Goal: Task Accomplishment & Management: Manage account settings

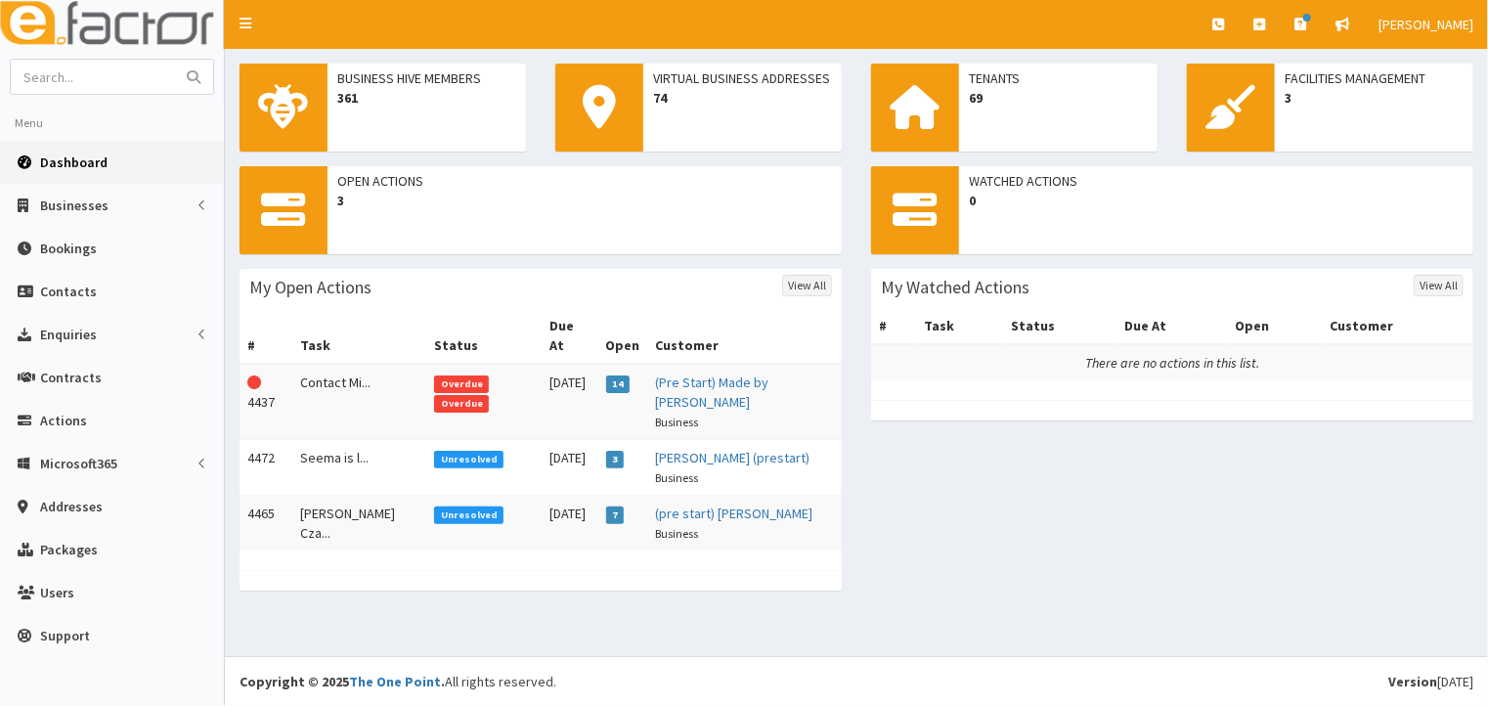
click at [479, 395] on span "Overdue" at bounding box center [461, 404] width 55 height 18
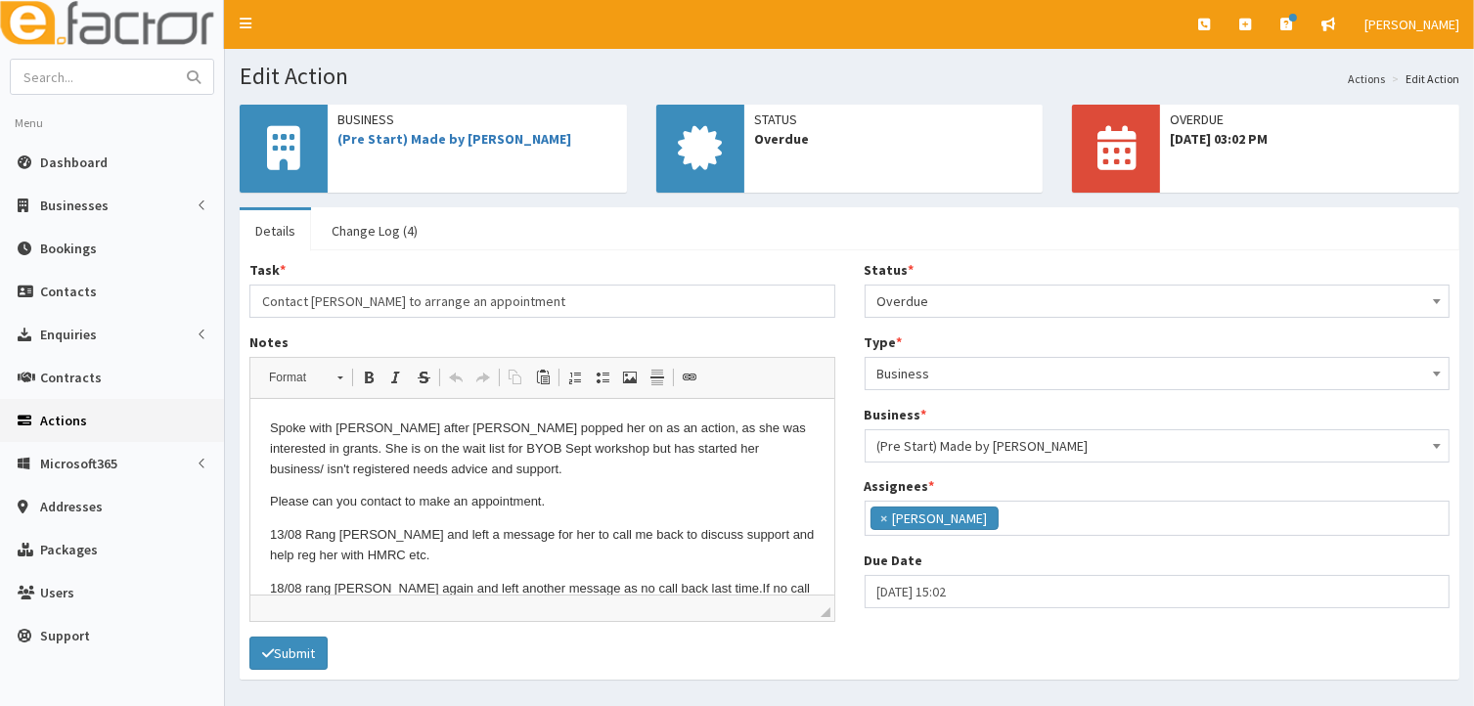
scroll to position [48, 0]
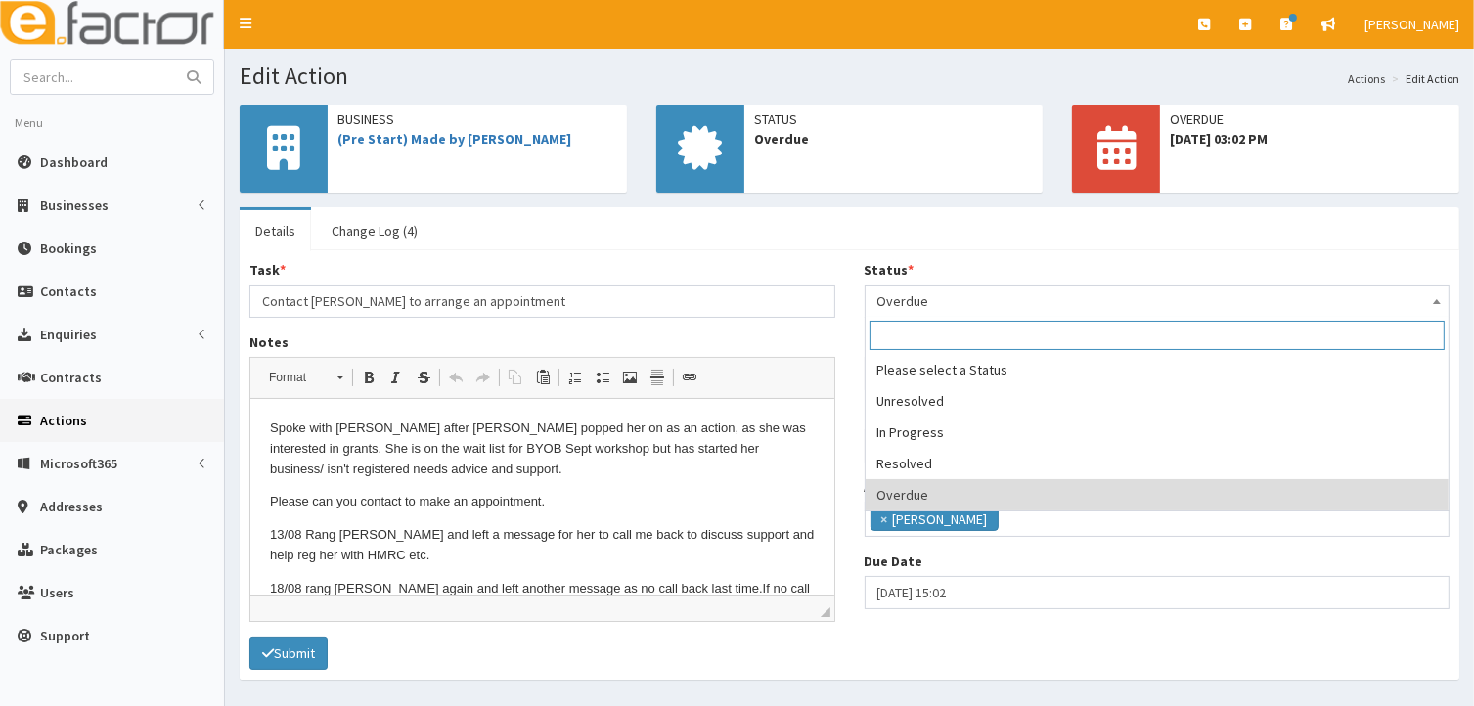
click at [1439, 302] on b at bounding box center [1437, 301] width 8 height 5
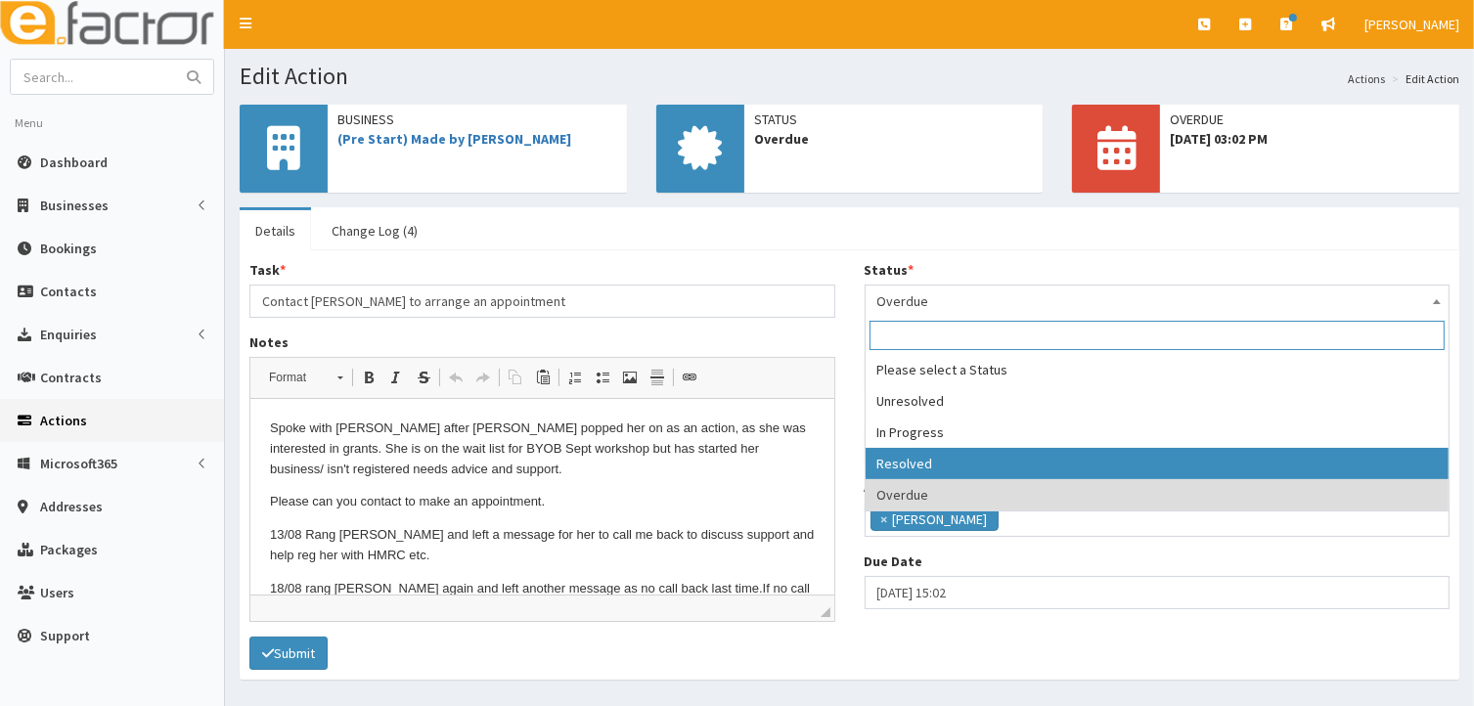
select select "3"
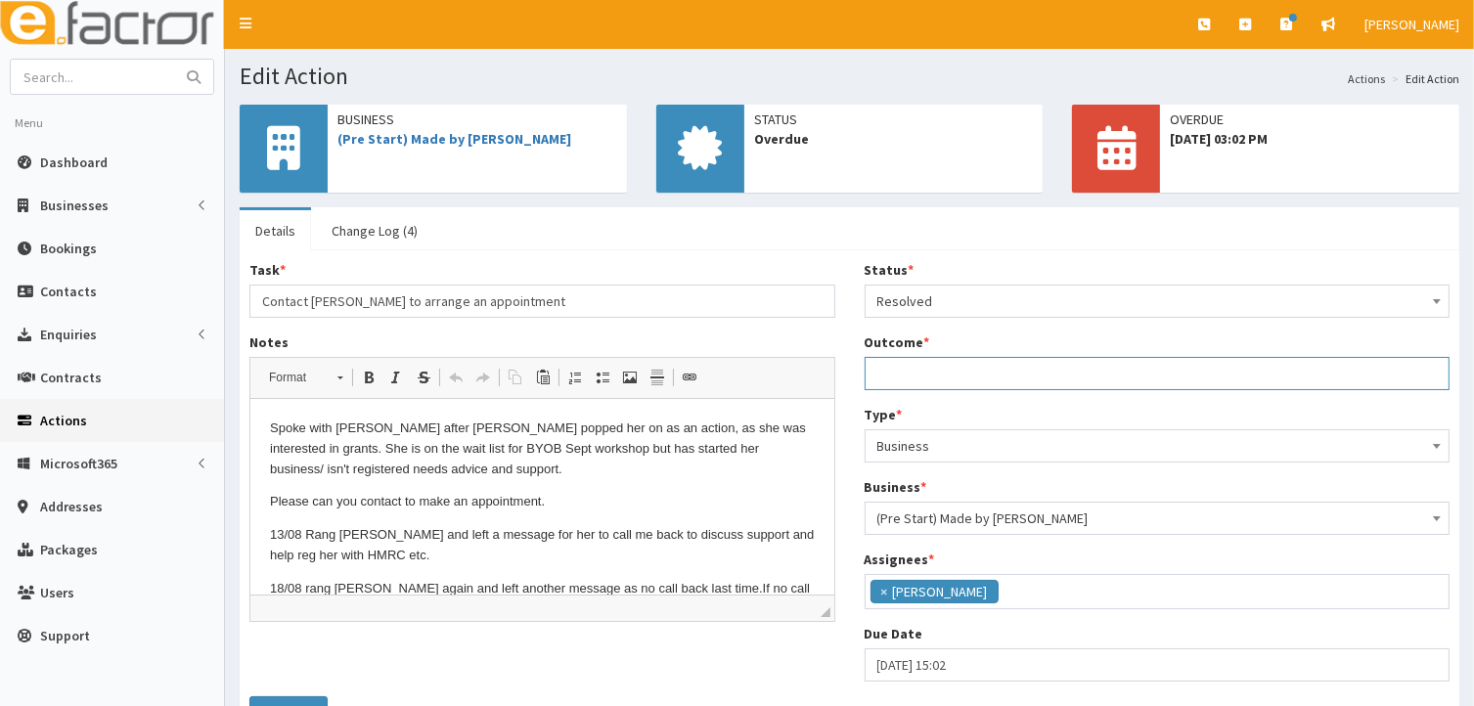
click at [900, 370] on input "Outcome *" at bounding box center [1157, 373] width 586 height 33
type input "no call back await call"
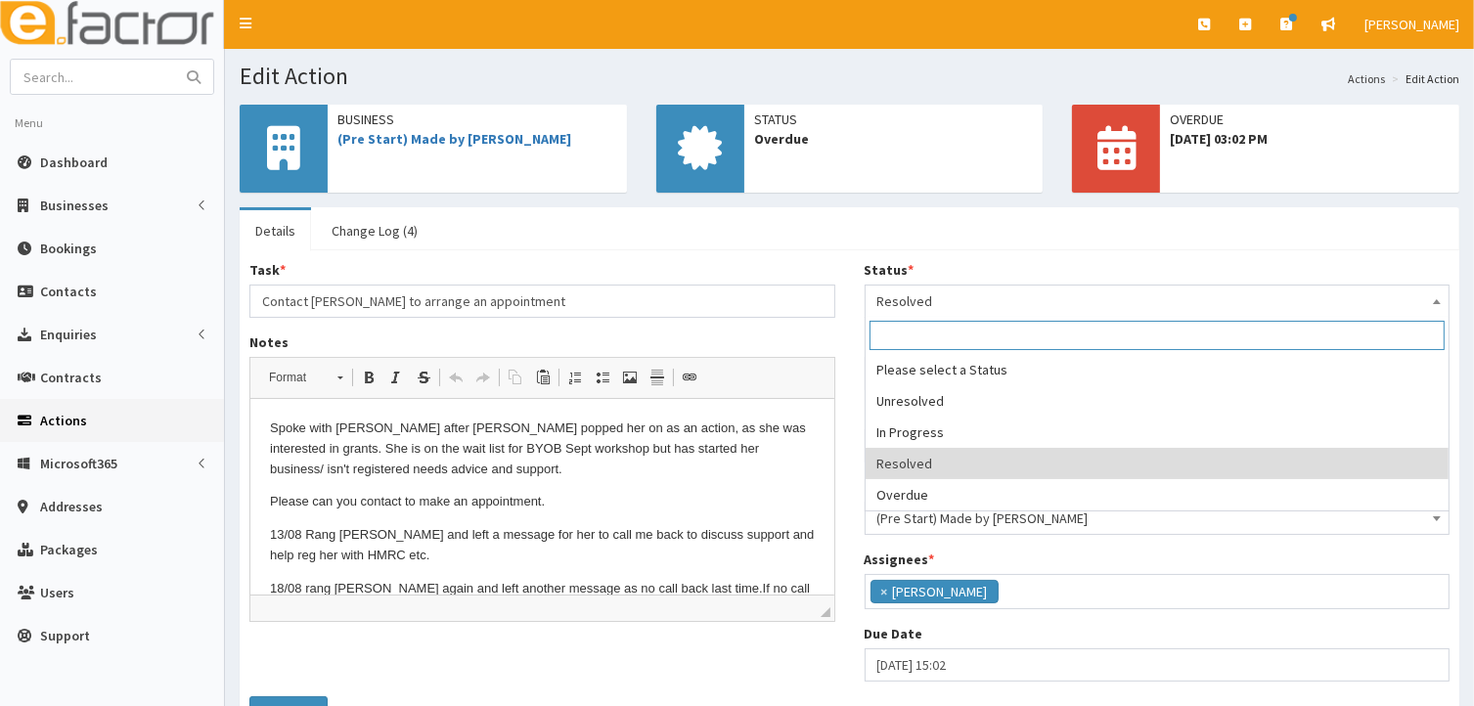
click at [1439, 296] on span at bounding box center [1437, 299] width 20 height 27
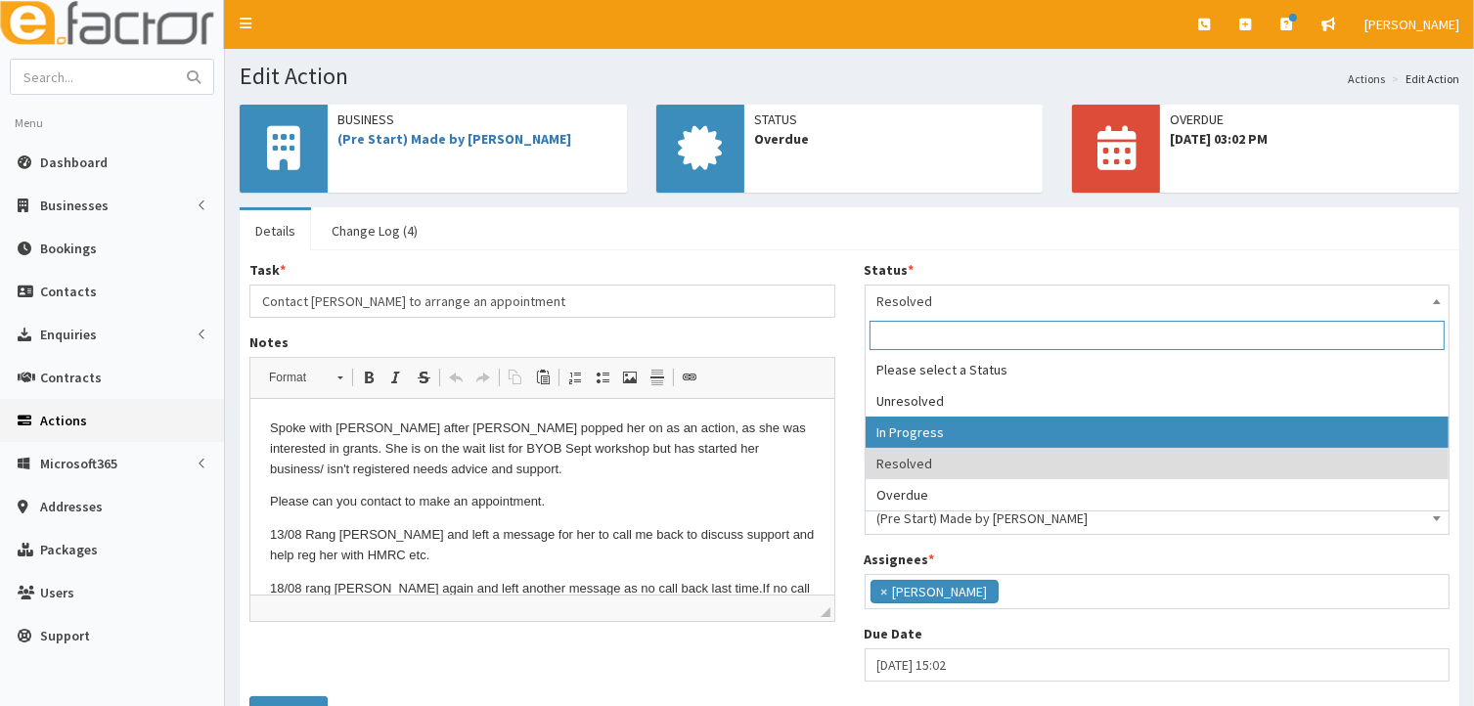
select select "2"
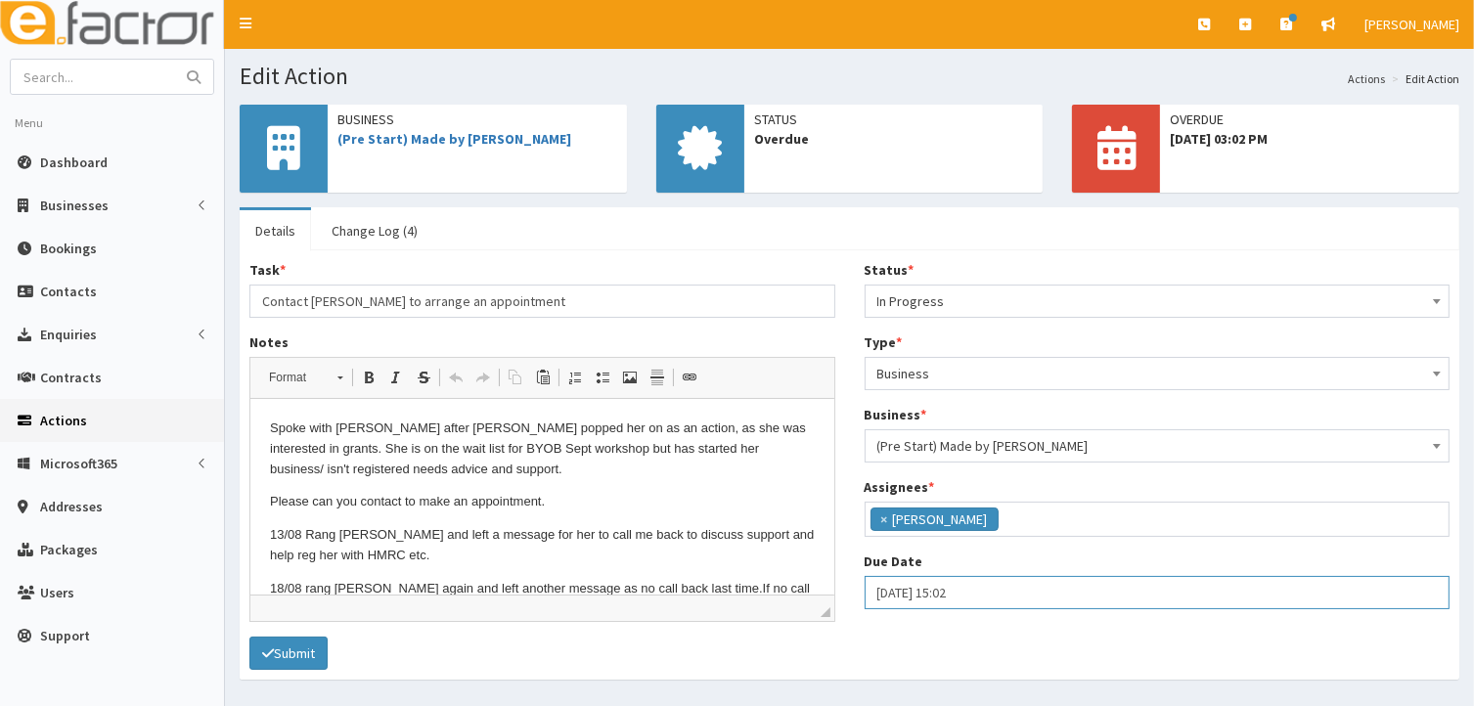
select select "15"
select select "2"
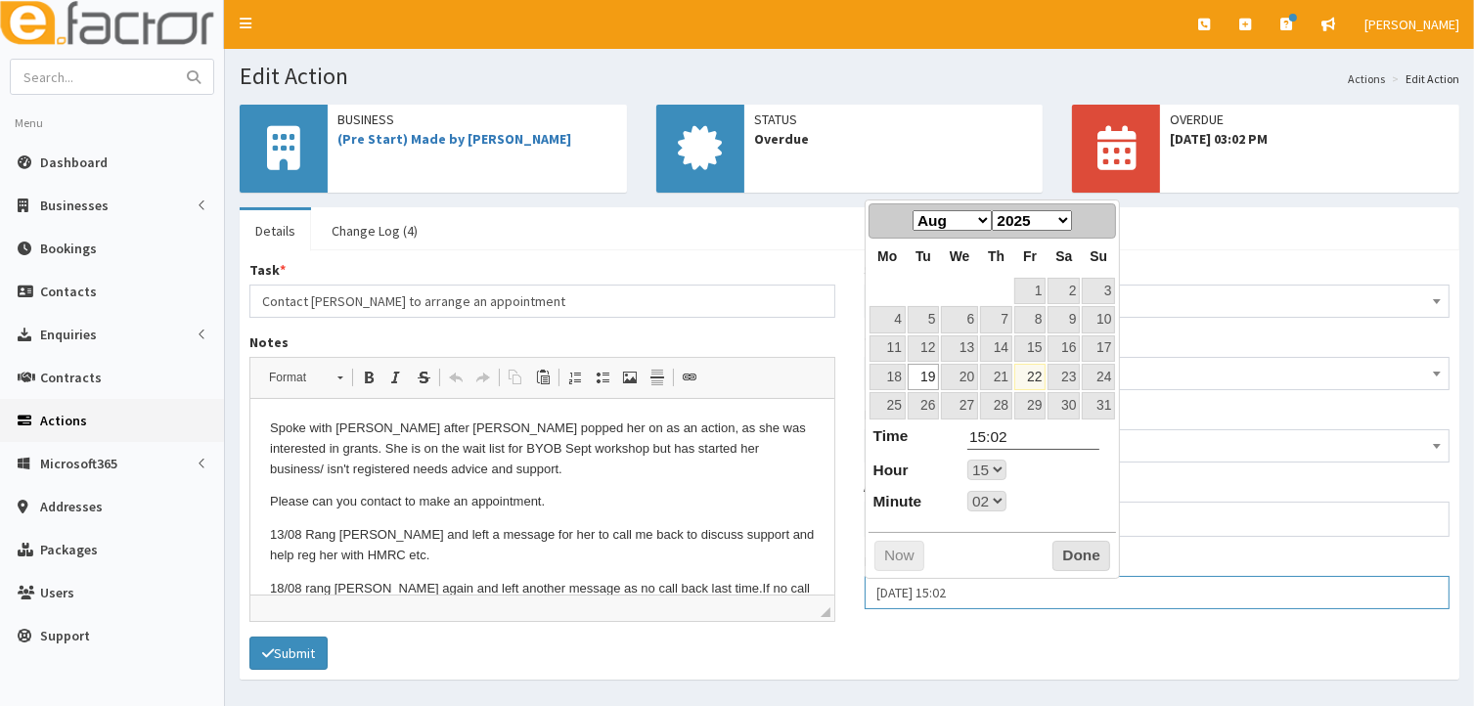
drag, startPoint x: 879, startPoint y: 591, endPoint x: 1111, endPoint y: 591, distance: 231.7
click at [1111, 591] on input "19-08-2025 15:02" at bounding box center [1157, 592] width 586 height 33
click at [930, 410] on link "26" at bounding box center [922, 405] width 31 height 26
type input "26-08-2025 15:02"
select select "15"
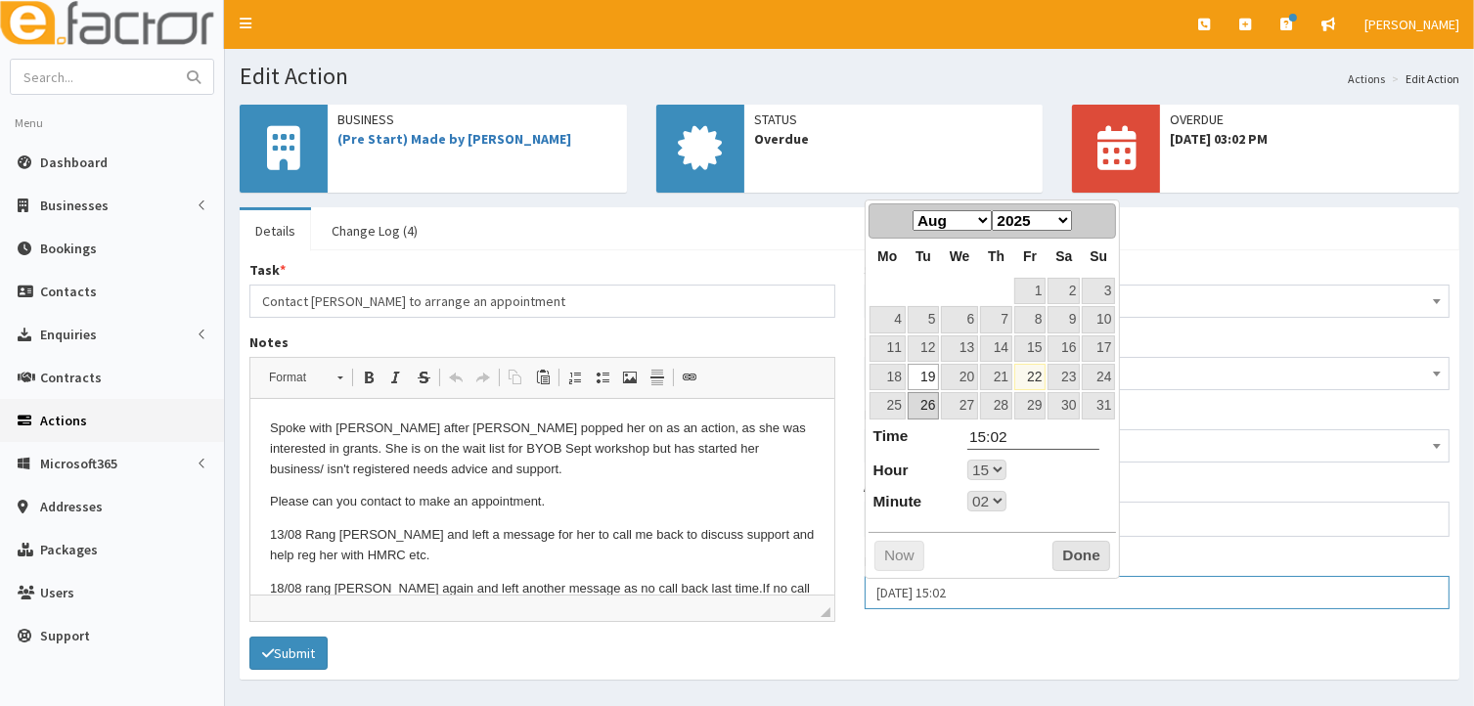
select select "2"
drag, startPoint x: 943, startPoint y: 588, endPoint x: 1018, endPoint y: 586, distance: 75.3
click at [1018, 586] on input "26-08-2025 15:02" at bounding box center [1157, 592] width 586 height 33
type input "26-08-2025"
select select "15"
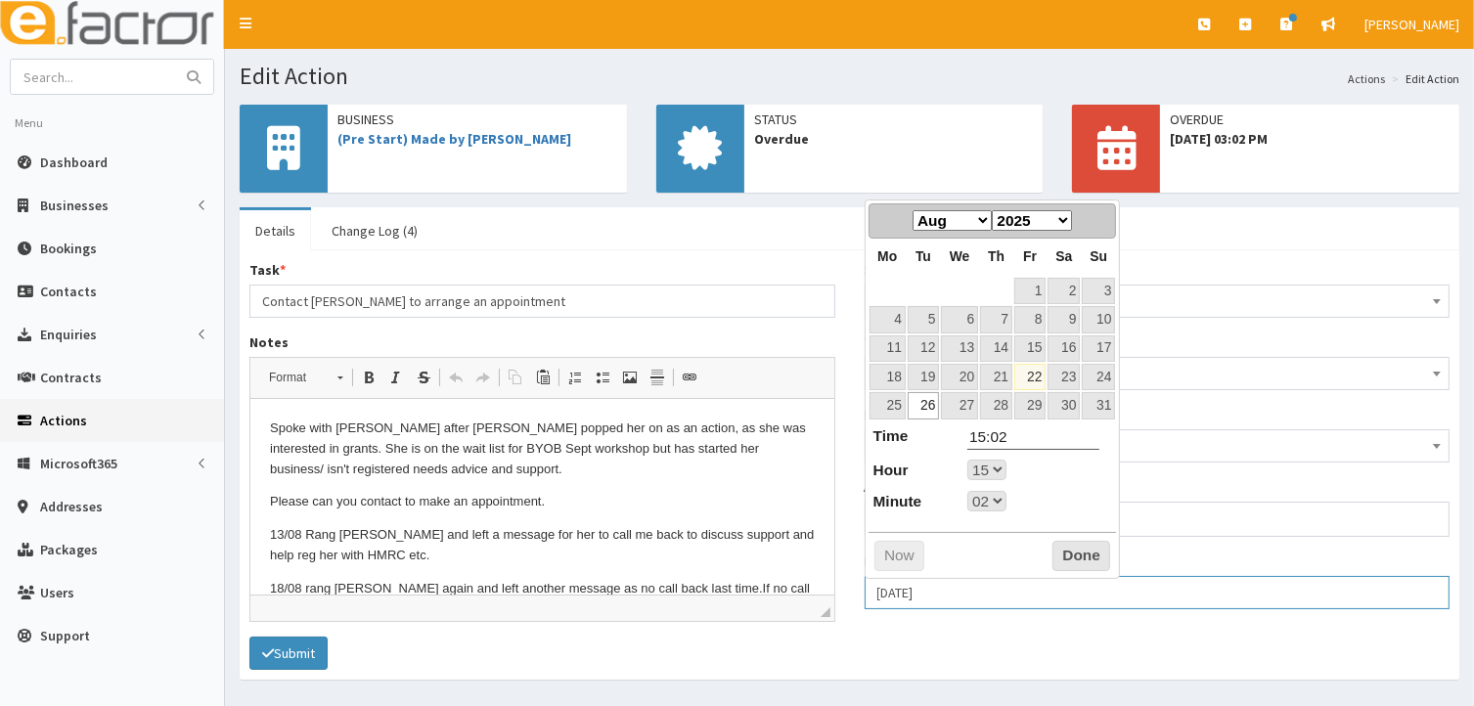
select select "2"
type input "26-08-2025 1"
select select "15"
select select "2"
type input "26-08-2025 17"
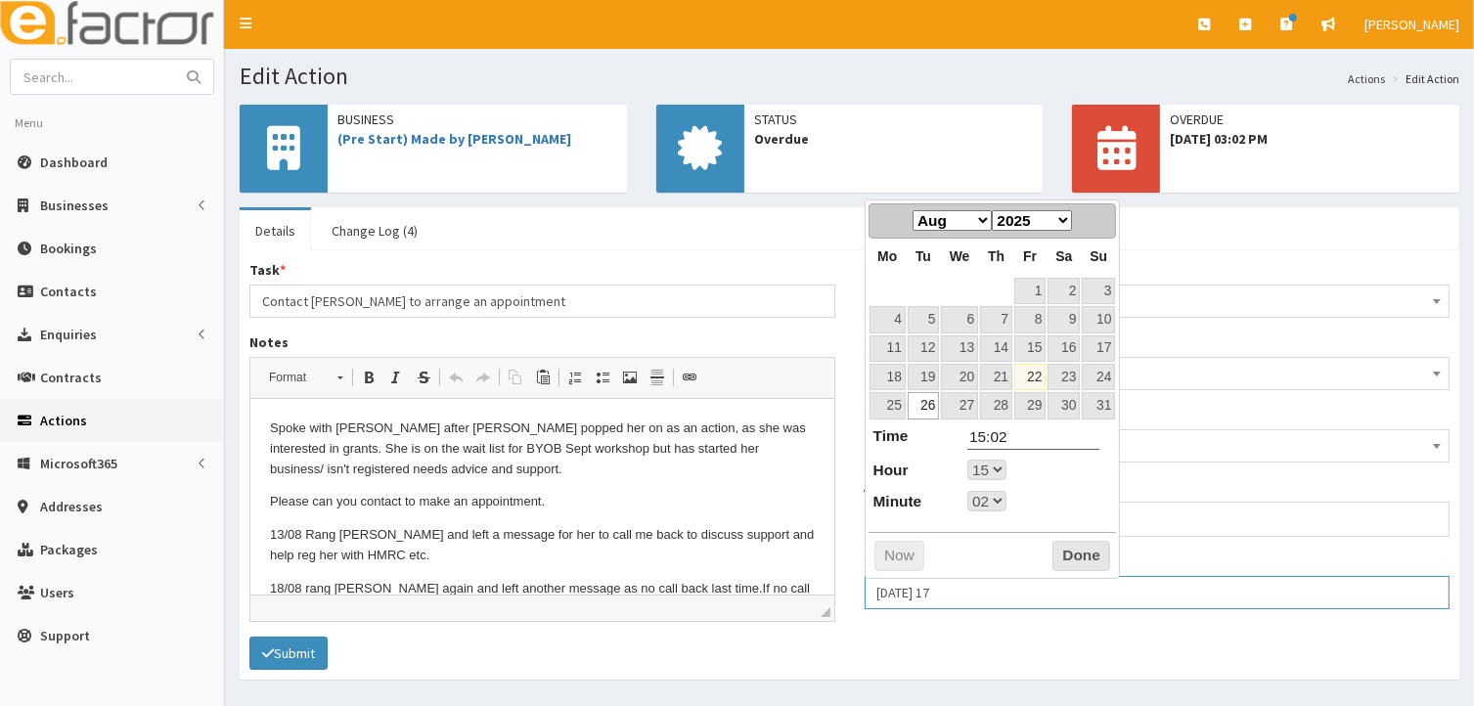
select select "15"
select select "2"
type input "26-08-2025 1700"
select select "15"
select select "2"
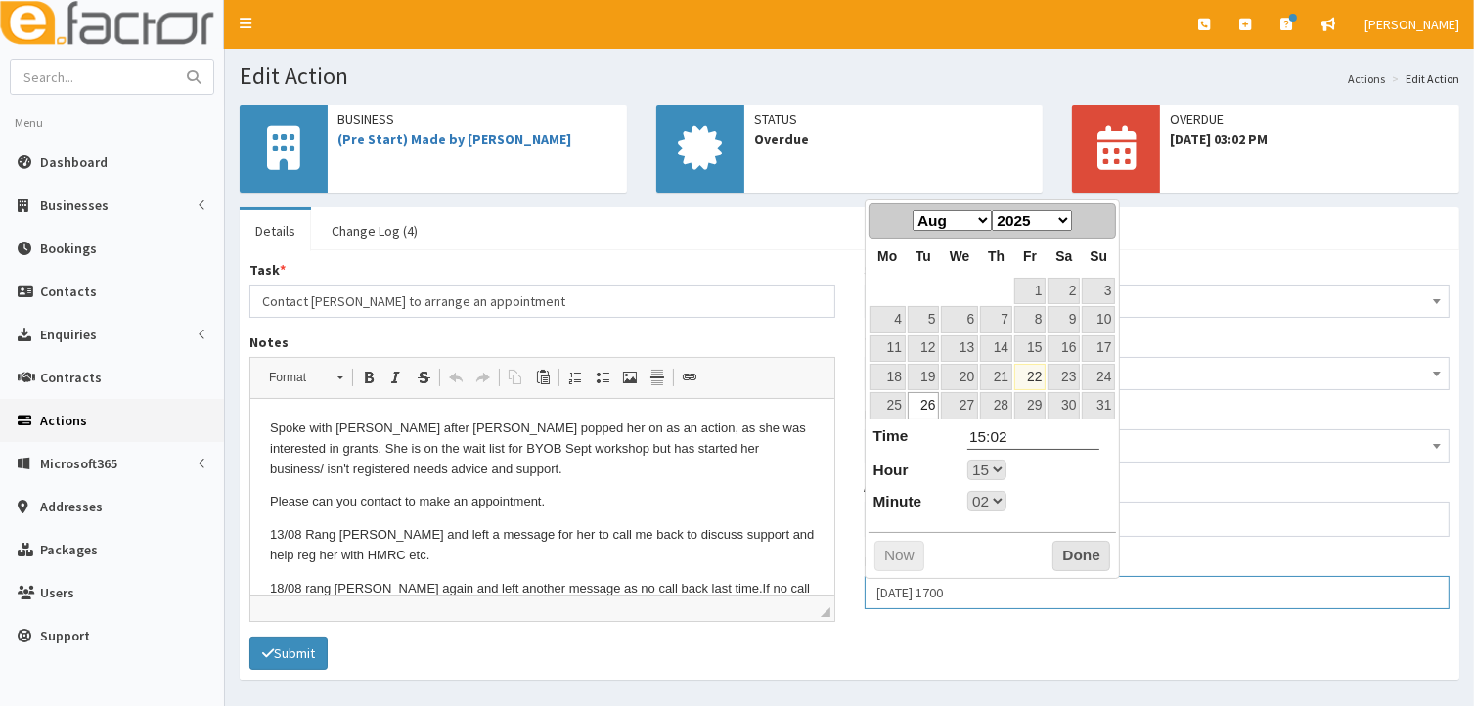
click at [952, 588] on input "26-08-2025 1700" at bounding box center [1157, 592] width 586 height 33
type input "26-08-2025 170000"
select select "15"
select select "2"
type input "26-08-2025 17000"
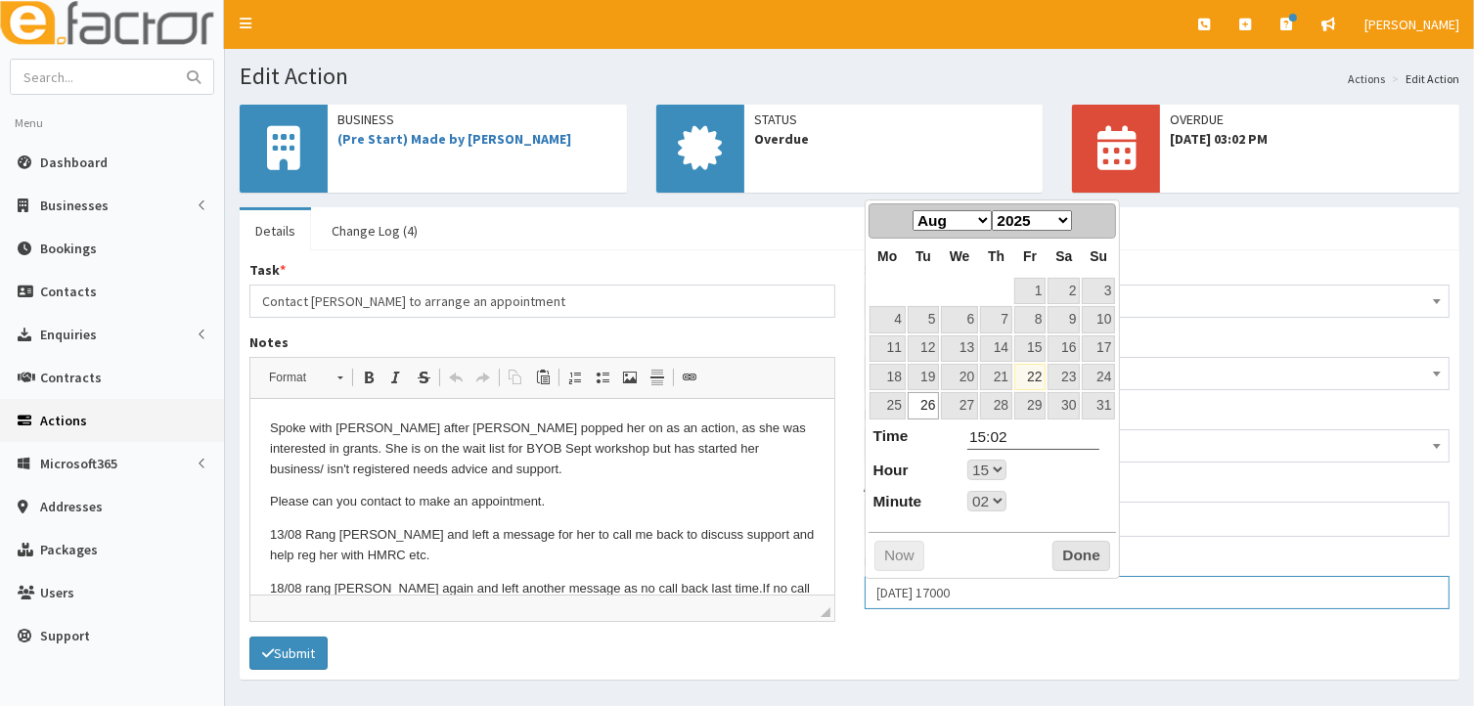
select select "15"
select select "2"
type input "26-08-2025 1700"
select select "15"
select select "2"
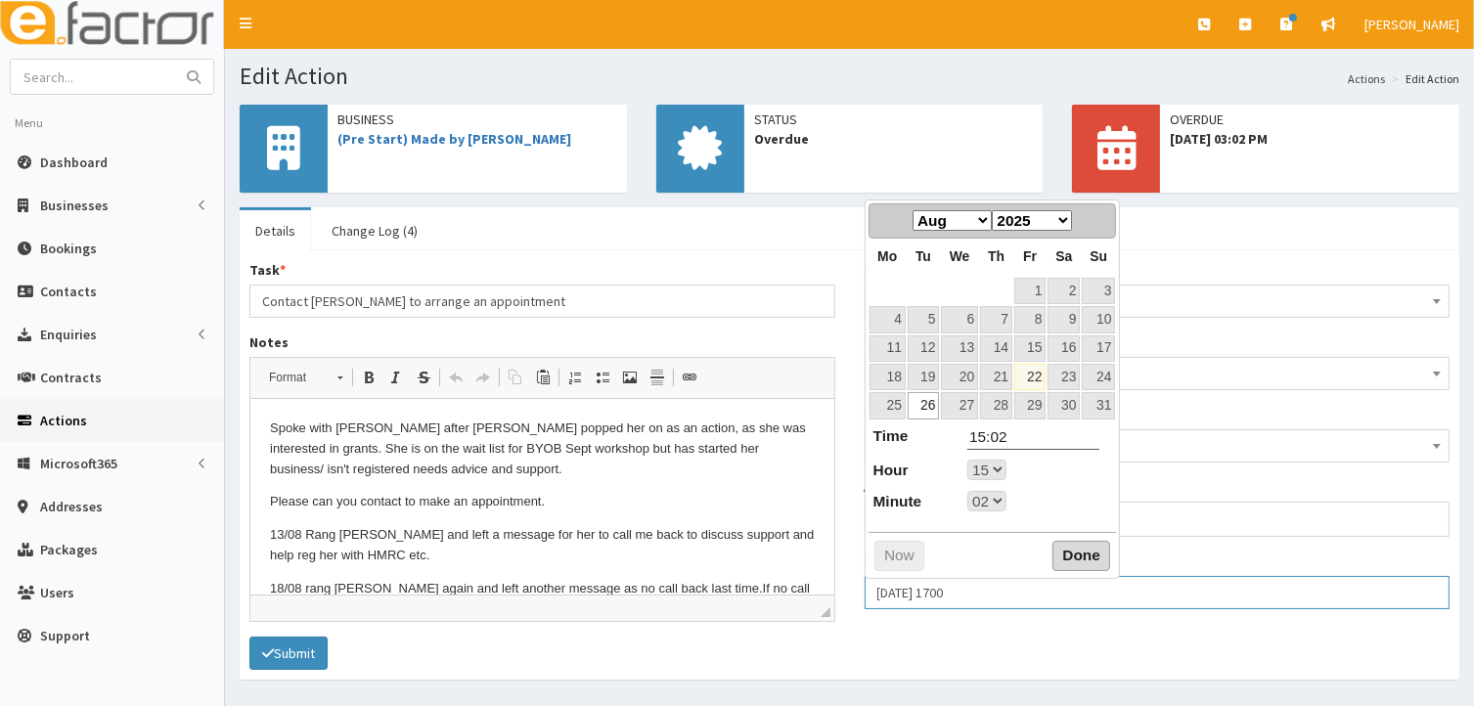
type input "26-08-2025 1700"
click at [1076, 554] on button "Done" at bounding box center [1081, 556] width 58 height 31
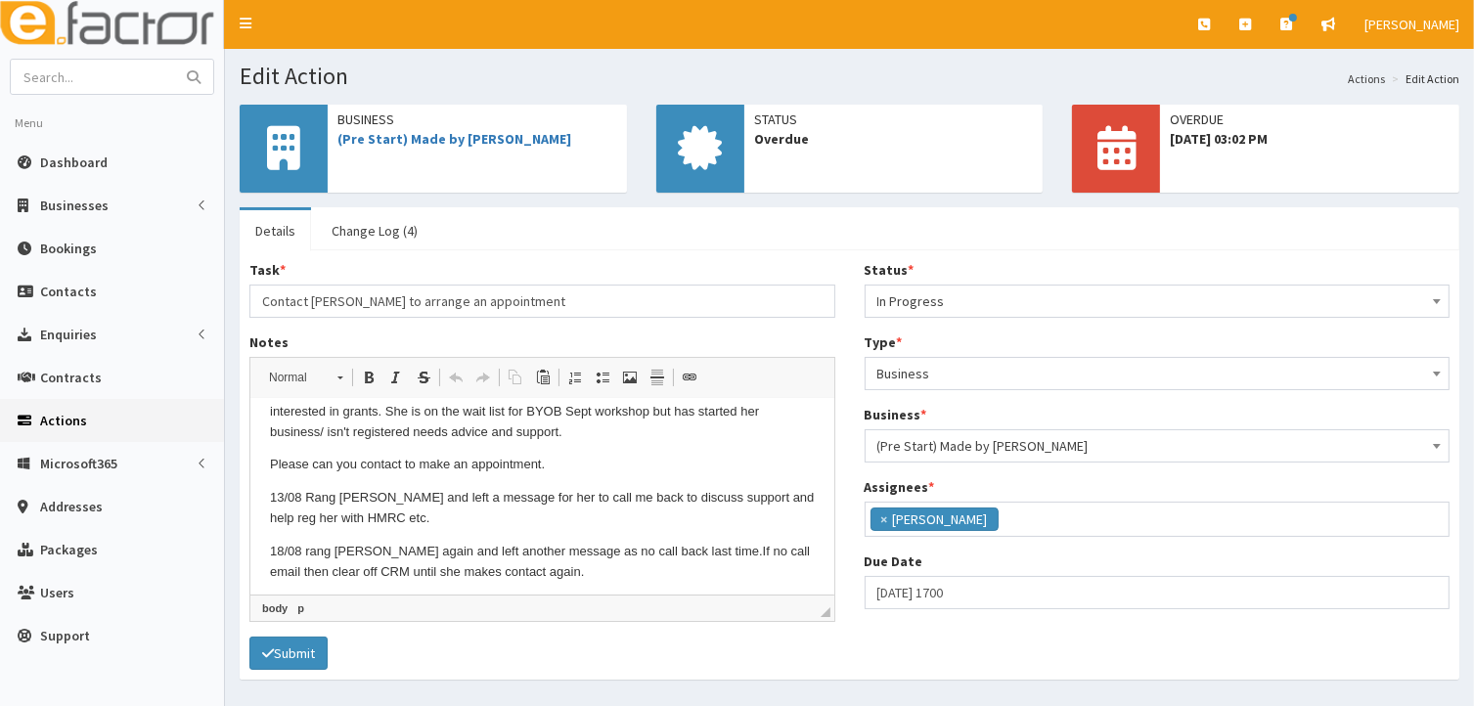
scroll to position [44, 0]
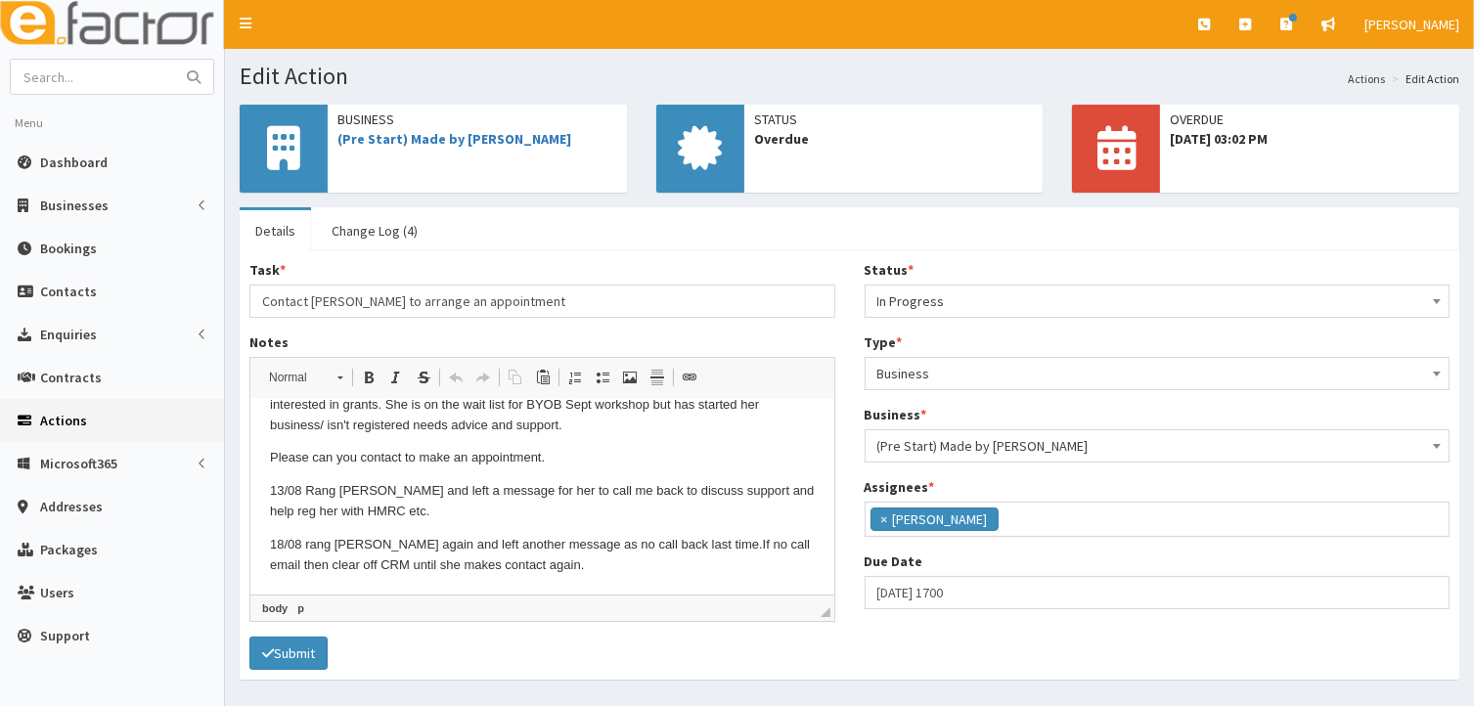
click at [591, 563] on p "18/08 rang Miriam again and left another message as no call back last time.If n…" at bounding box center [541, 555] width 545 height 41
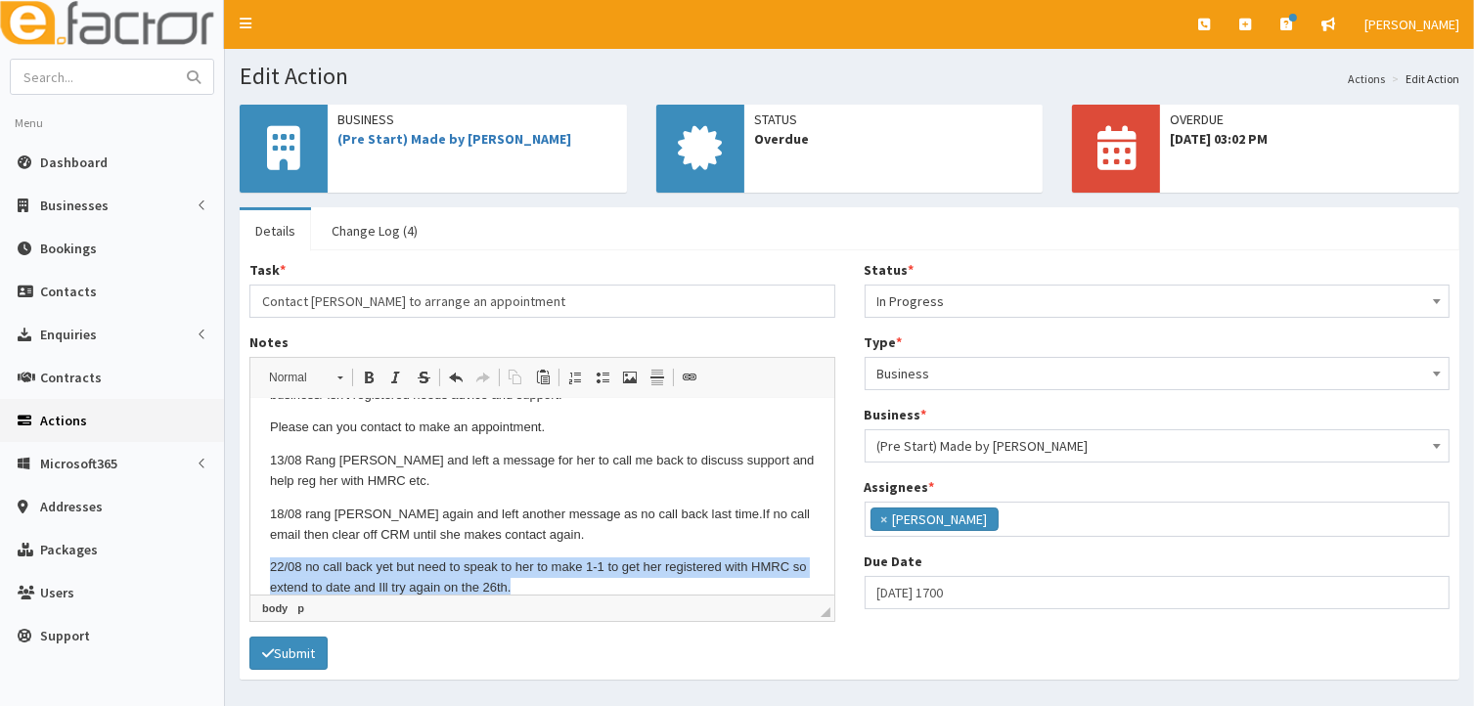
scroll to position [98, 0]
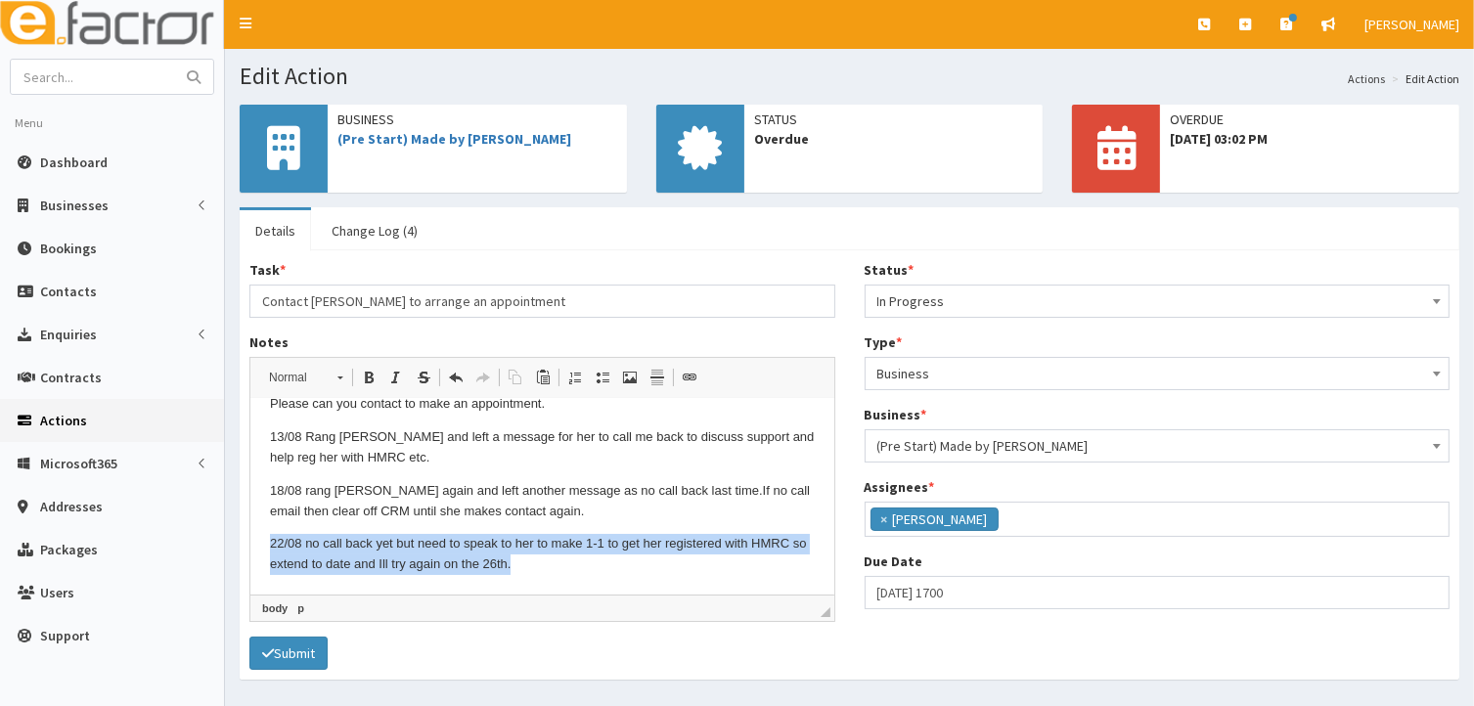
drag, startPoint x: 267, startPoint y: 567, endPoint x: 619, endPoint y: 578, distance: 352.2
click at [622, 578] on html "Spoke with Miriam after Jess popped her on as an action, as she was interested …" at bounding box center [541, 447] width 584 height 293
copy p "22/08 no call back yet but need to speak to her to make 1-1 to get her register…"
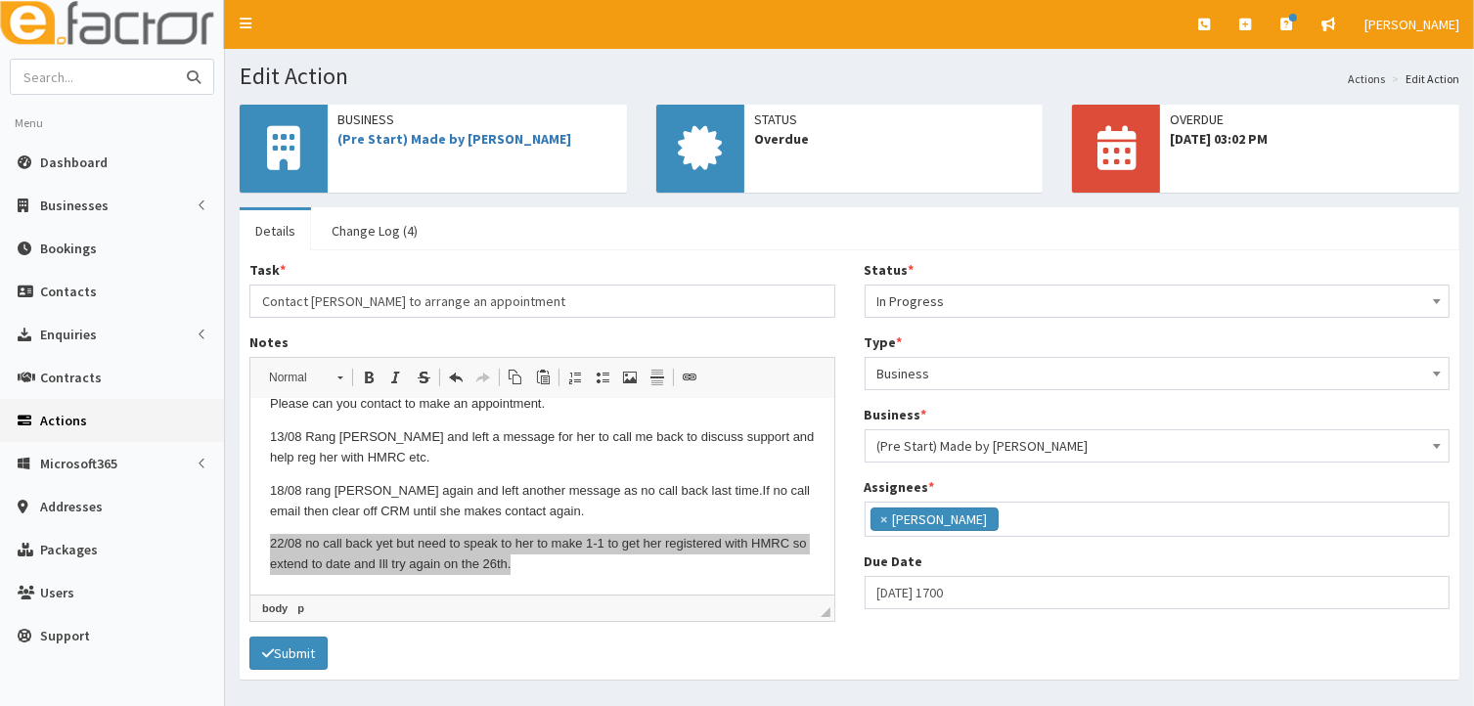
click at [58, 75] on input "text" at bounding box center [93, 77] width 164 height 34
type input "MADE by Mariam"
click at [287, 642] on button "Submit" at bounding box center [288, 653] width 78 height 33
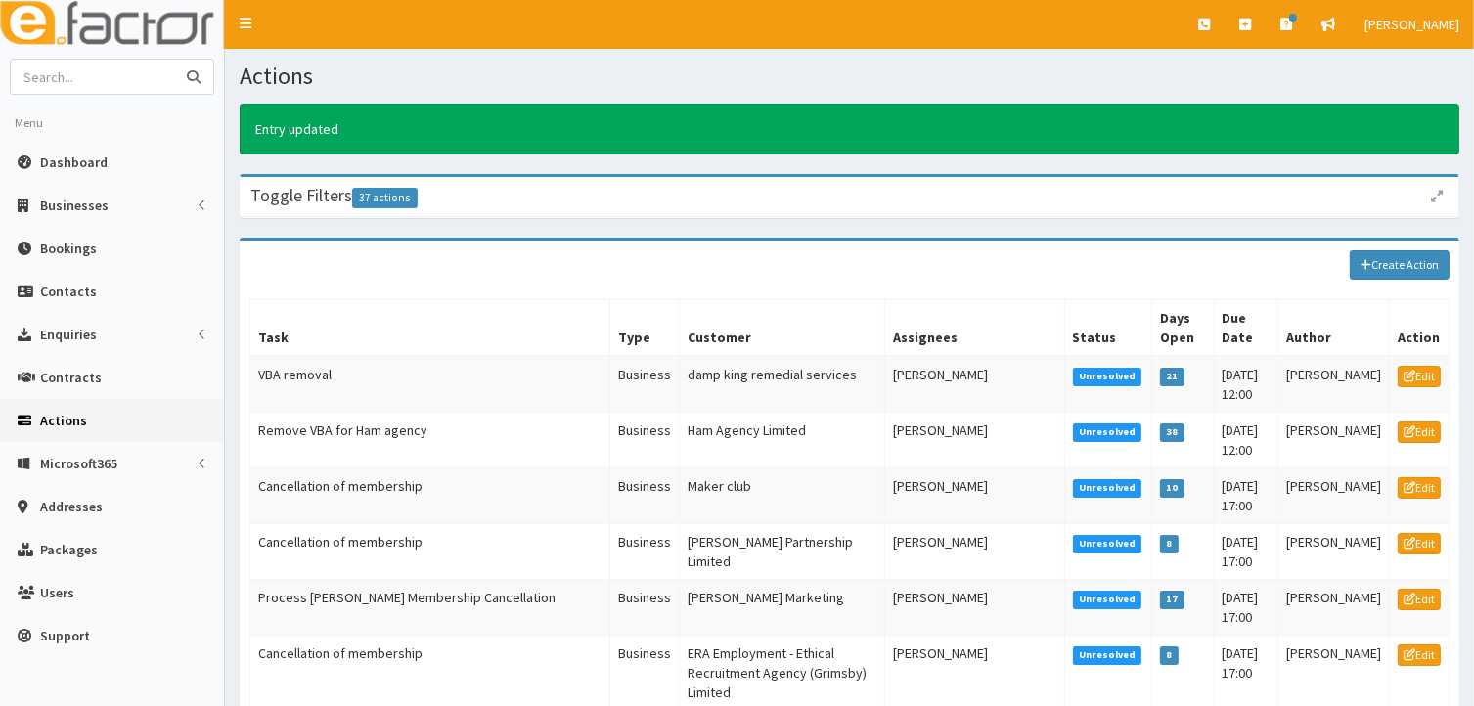
click at [51, 75] on input "text" at bounding box center [93, 77] width 164 height 34
type input "Made By Mi"
click at [191, 70] on icon "submit" at bounding box center [194, 77] width 14 height 14
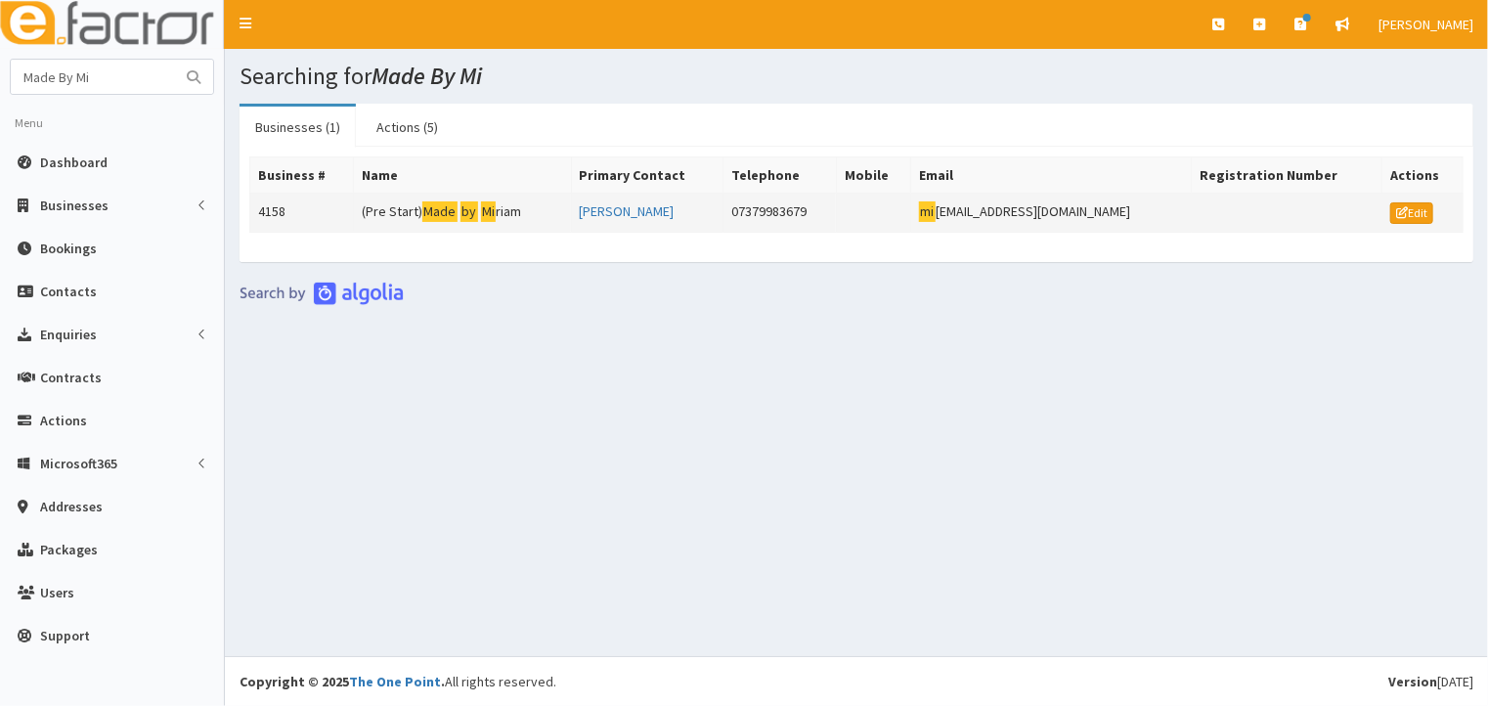
click at [416, 206] on td "(Pre Start) Made by Mi riam" at bounding box center [462, 213] width 217 height 39
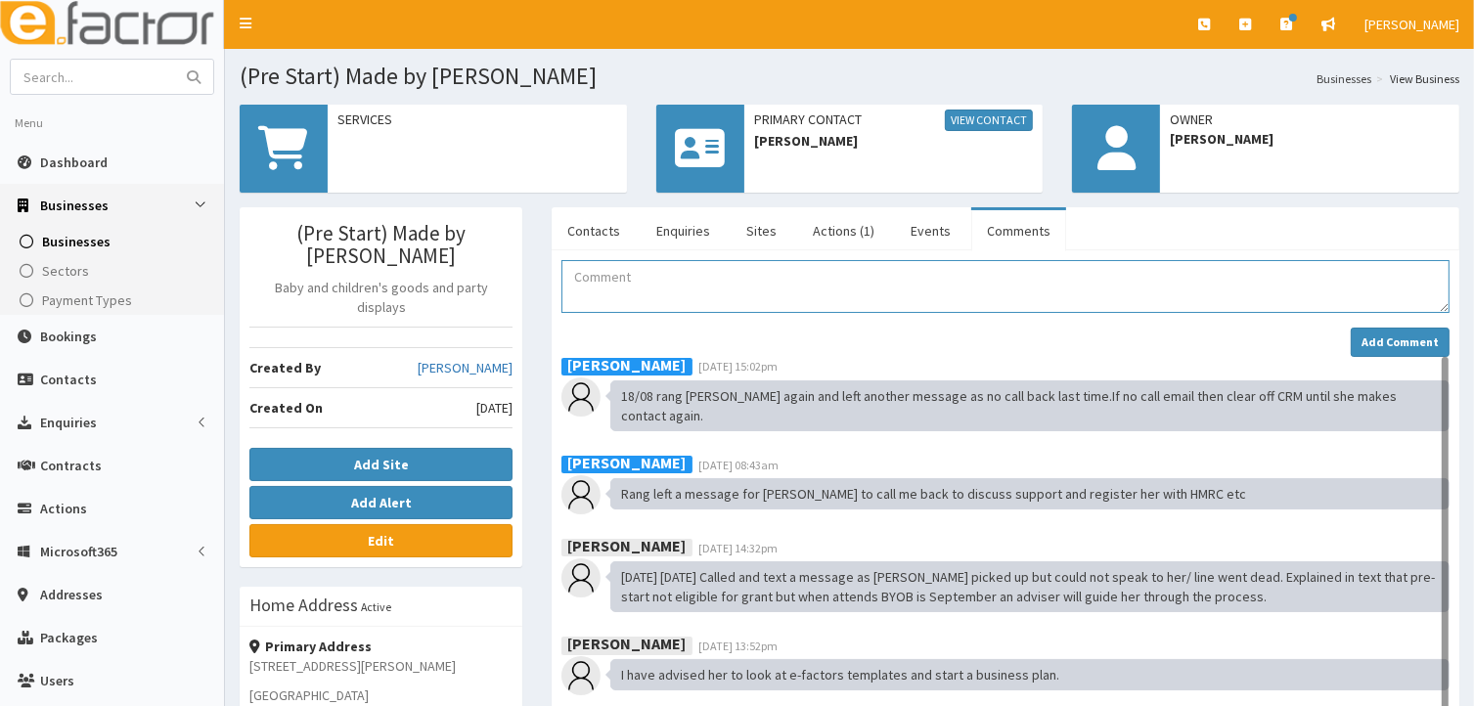
click at [583, 282] on textarea "Comment" at bounding box center [1005, 286] width 888 height 53
paste textarea "22/08 no call back yet but need to speak to her to make 1-1 to get her register…"
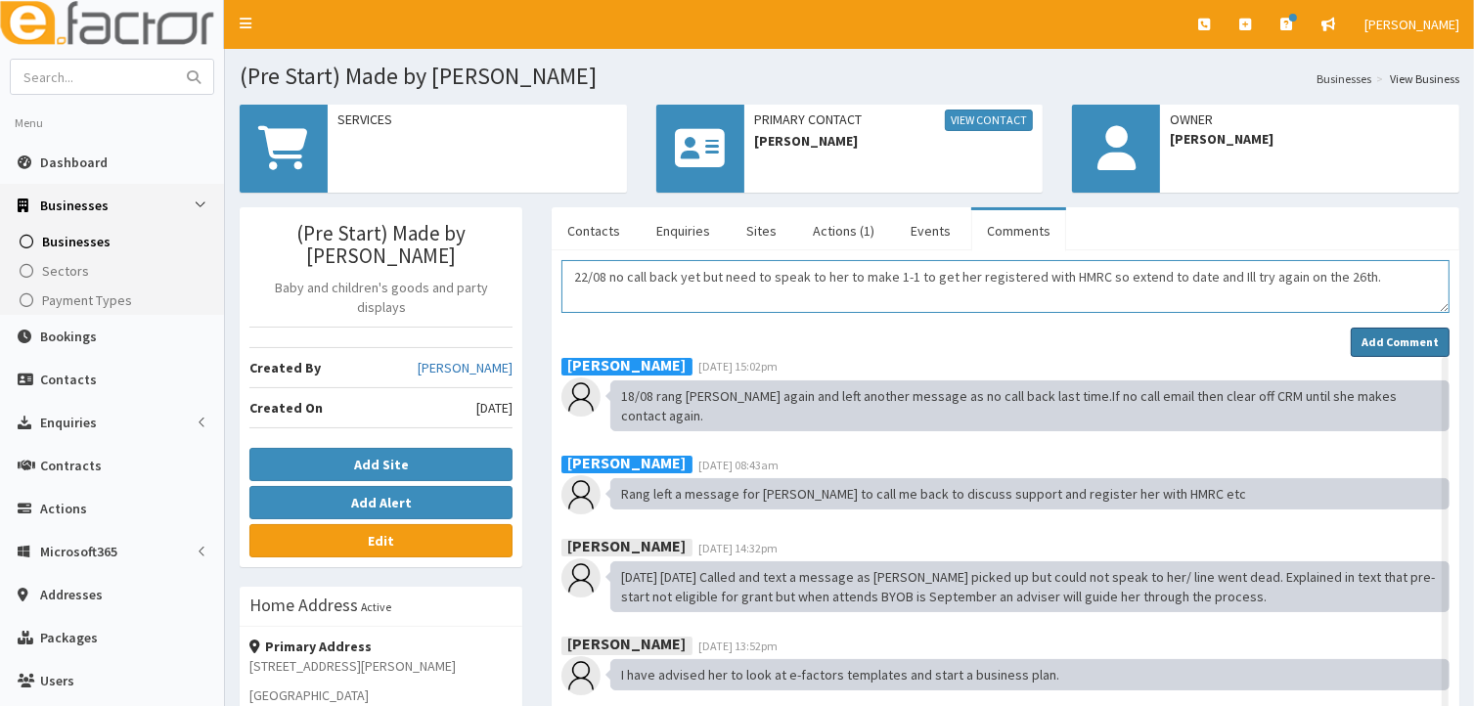
type textarea "22/08 no call back yet but need to speak to her to make 1-1 to get her register…"
click at [1396, 338] on strong "Add Comment" at bounding box center [1399, 341] width 77 height 15
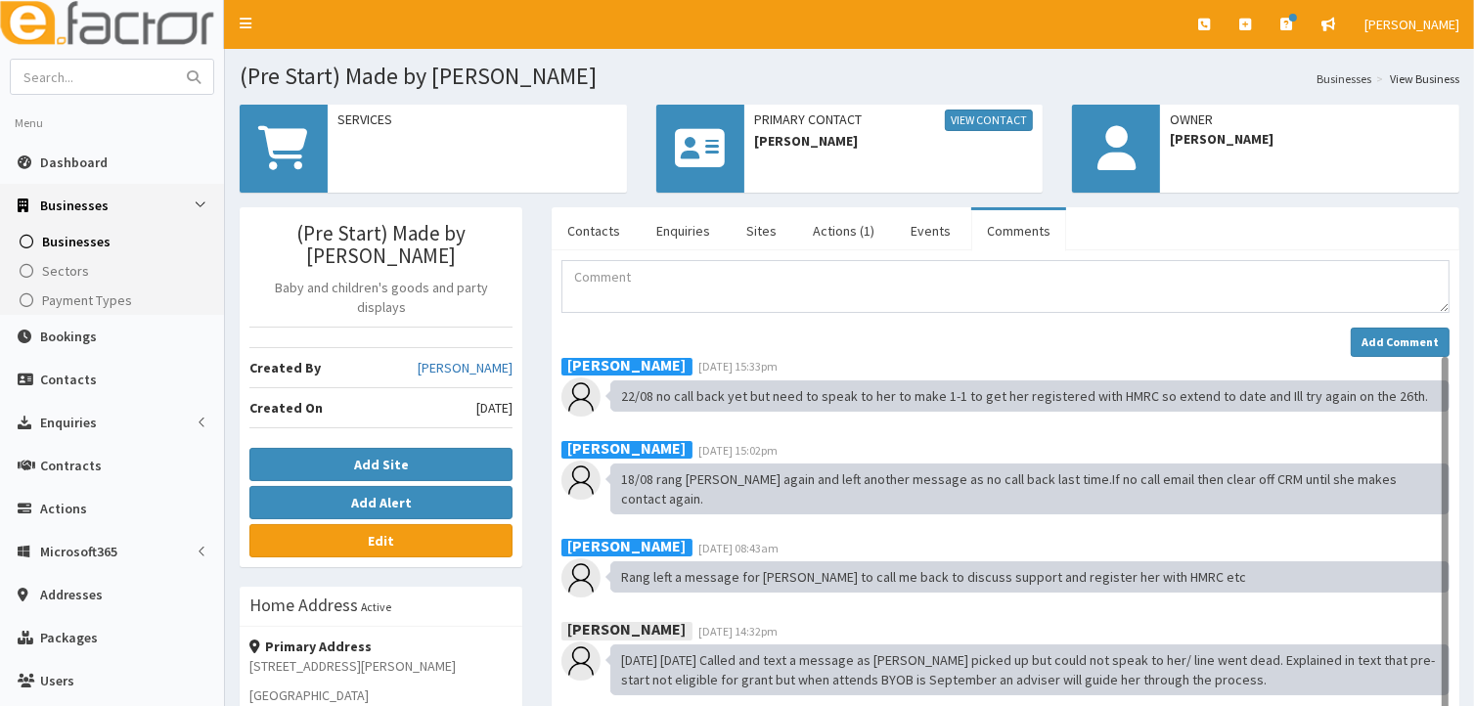
click at [92, 135] on li "Menu" at bounding box center [112, 123] width 224 height 36
click at [79, 160] on span "Dashboard" at bounding box center [73, 163] width 67 height 18
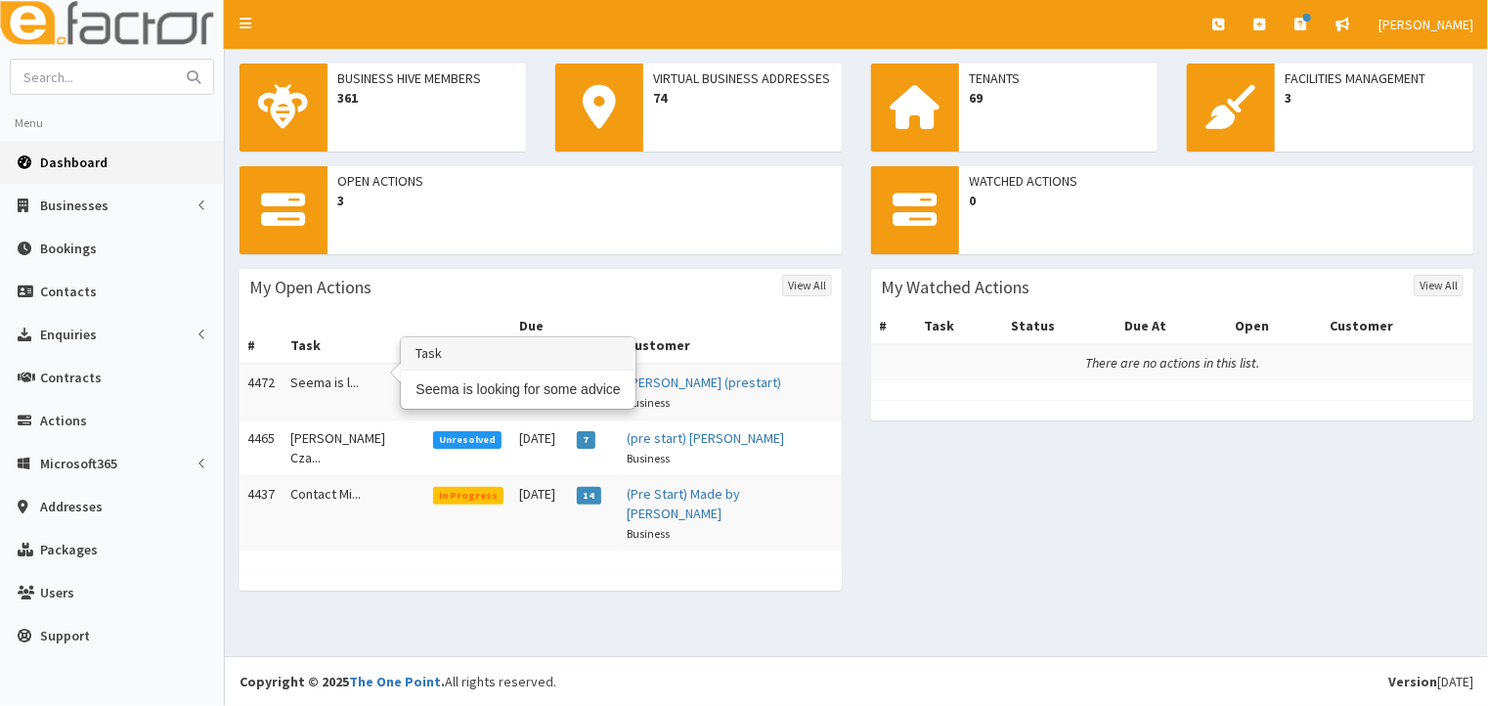
click at [388, 364] on td "Seema is l..." at bounding box center [354, 392] width 143 height 57
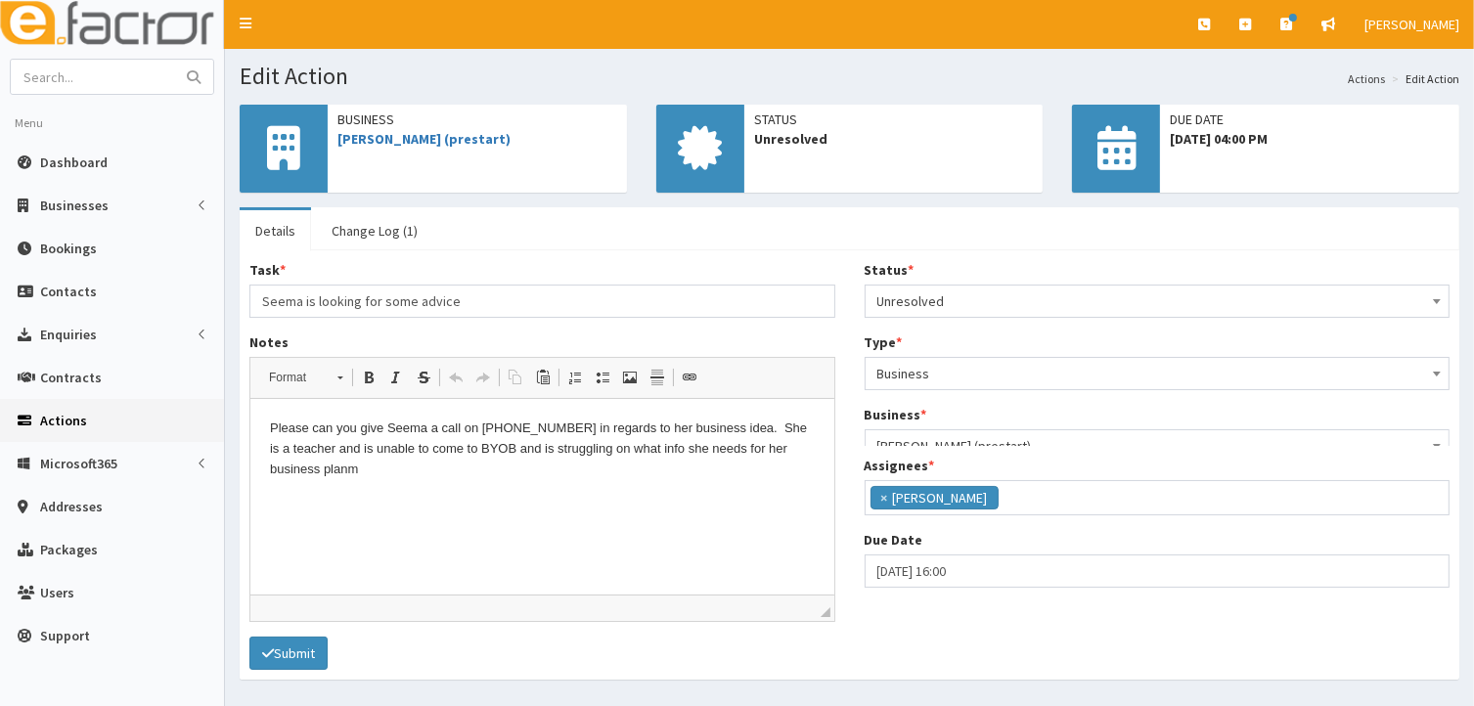
scroll to position [48, 0]
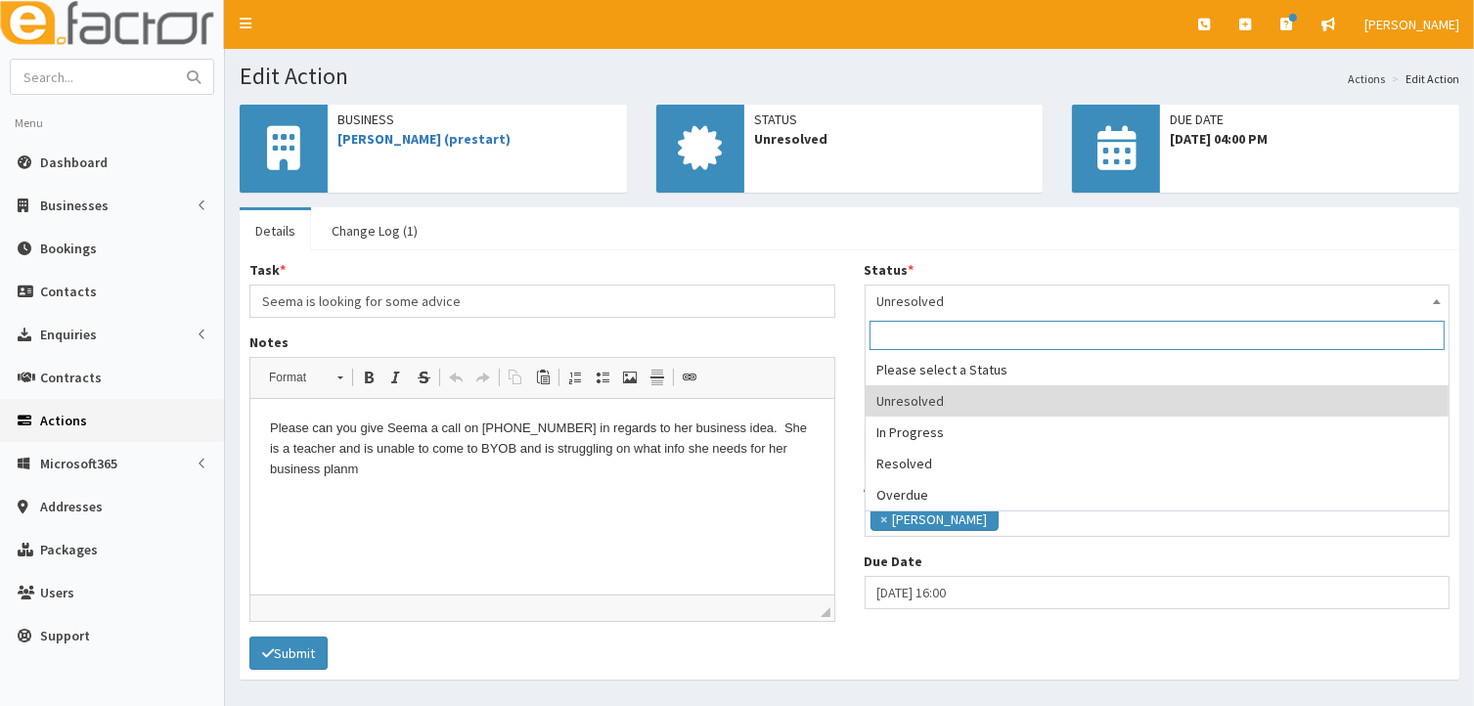
click at [1432, 298] on span at bounding box center [1437, 299] width 20 height 27
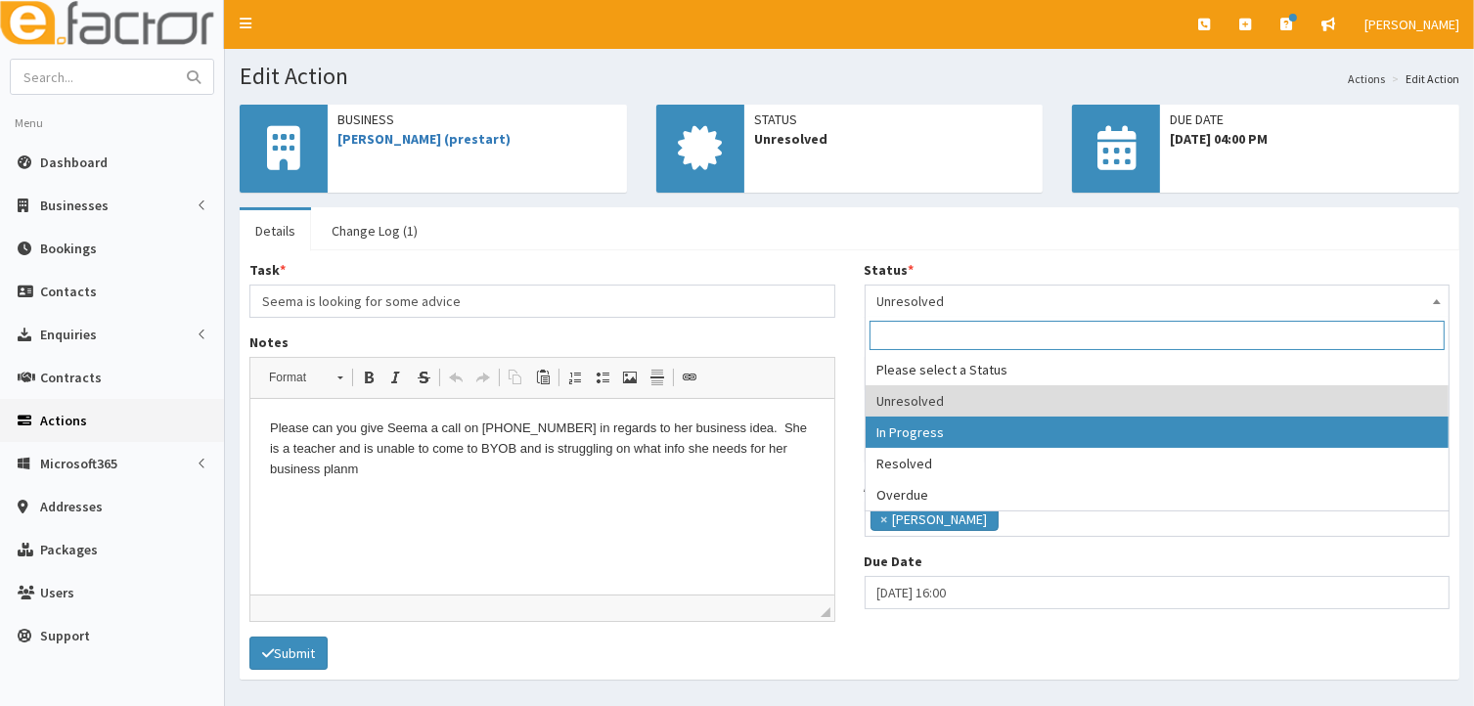
select select "2"
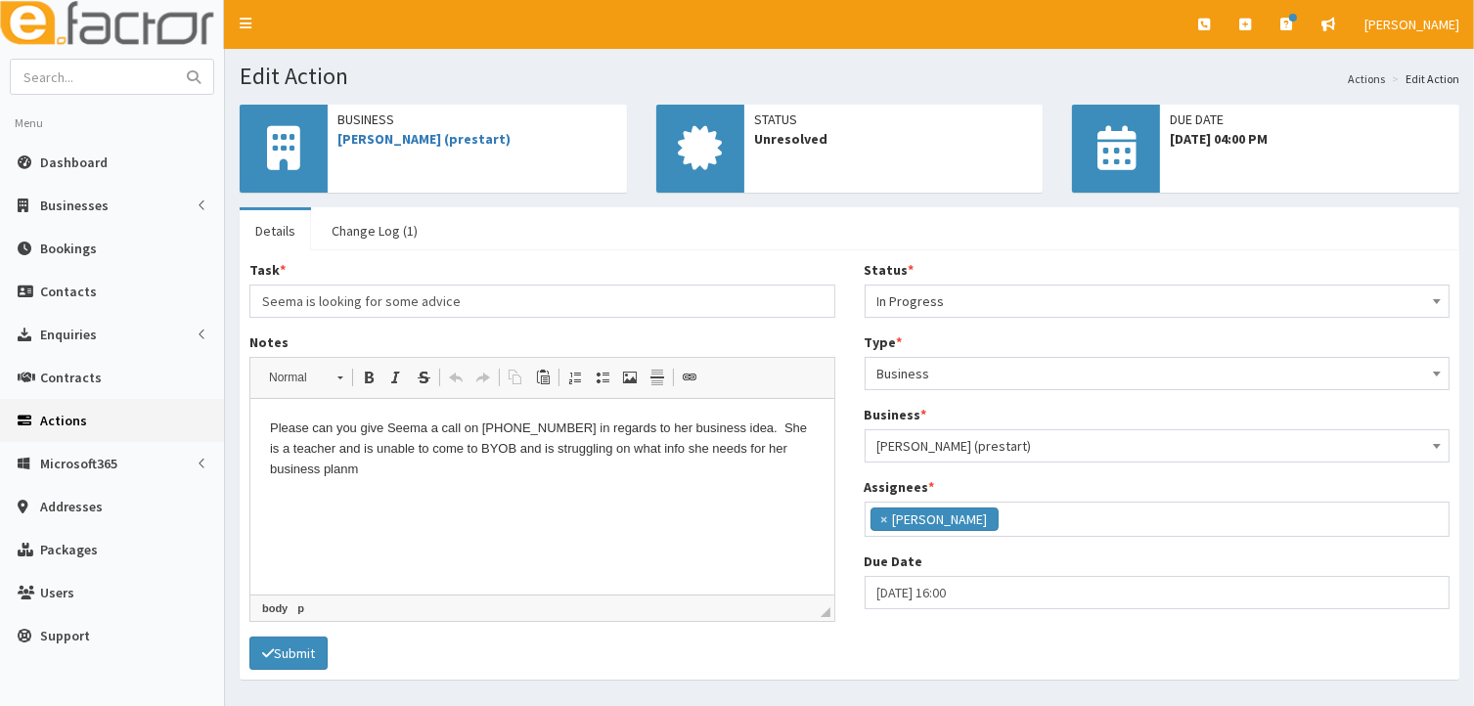
click at [273, 499] on html "Please can you give Seema a call on 07927077326 in regards to her business idea…" at bounding box center [541, 449] width 584 height 100
click at [377, 476] on p "Please can you give Seema a call on 07927077326 in regards to her business idea…" at bounding box center [541, 449] width 545 height 61
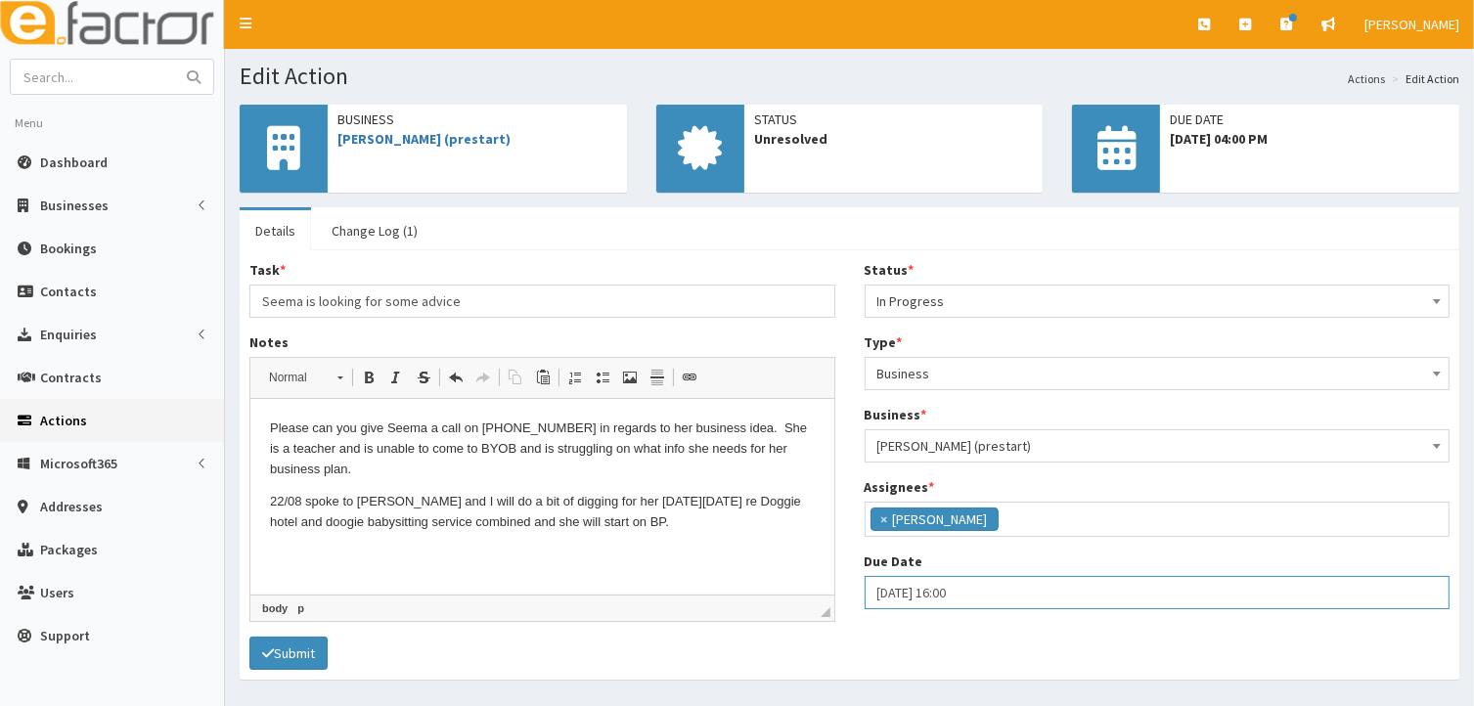
click at [881, 595] on input "22-08-2025 16:00" at bounding box center [1157, 592] width 586 height 33
select select "16"
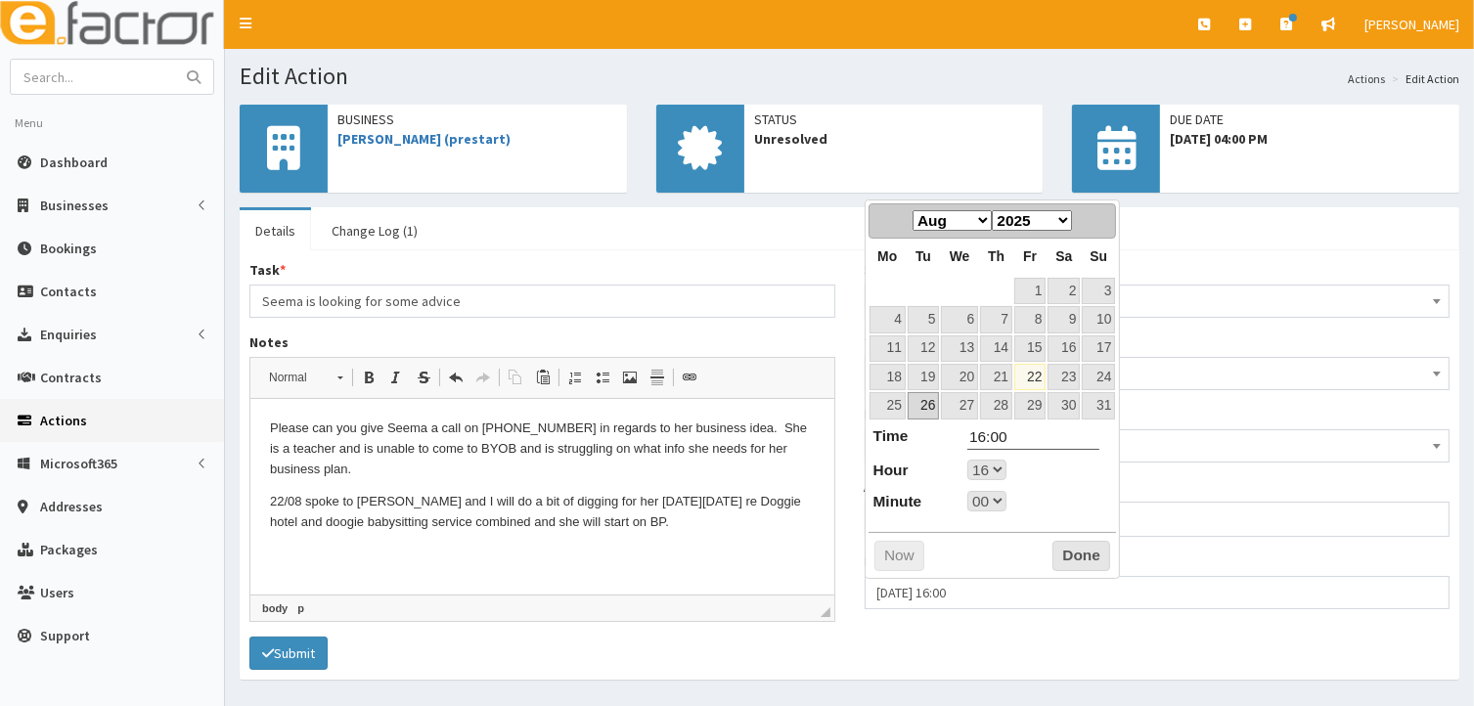
click at [928, 401] on link "26" at bounding box center [922, 405] width 31 height 26
select select "16"
click at [999, 463] on select "00 01 02 03 04 05 06 07 08 09 10 11 12 13 14 15 16 17 18 19 20 21 22 23" at bounding box center [986, 470] width 39 height 21
type input "26-08-2025 17:00"
type input "17:00"
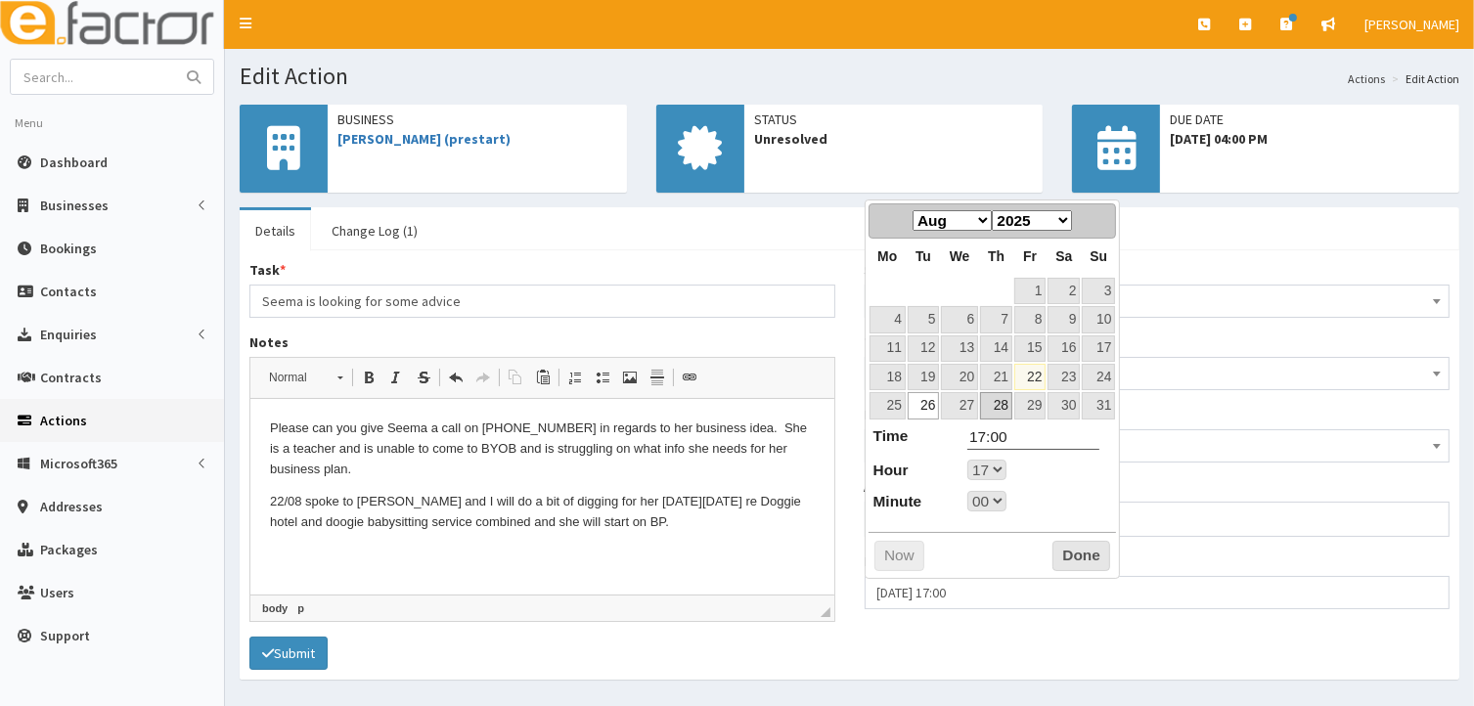
select select "17"
click at [1099, 560] on button "Done" at bounding box center [1081, 556] width 58 height 31
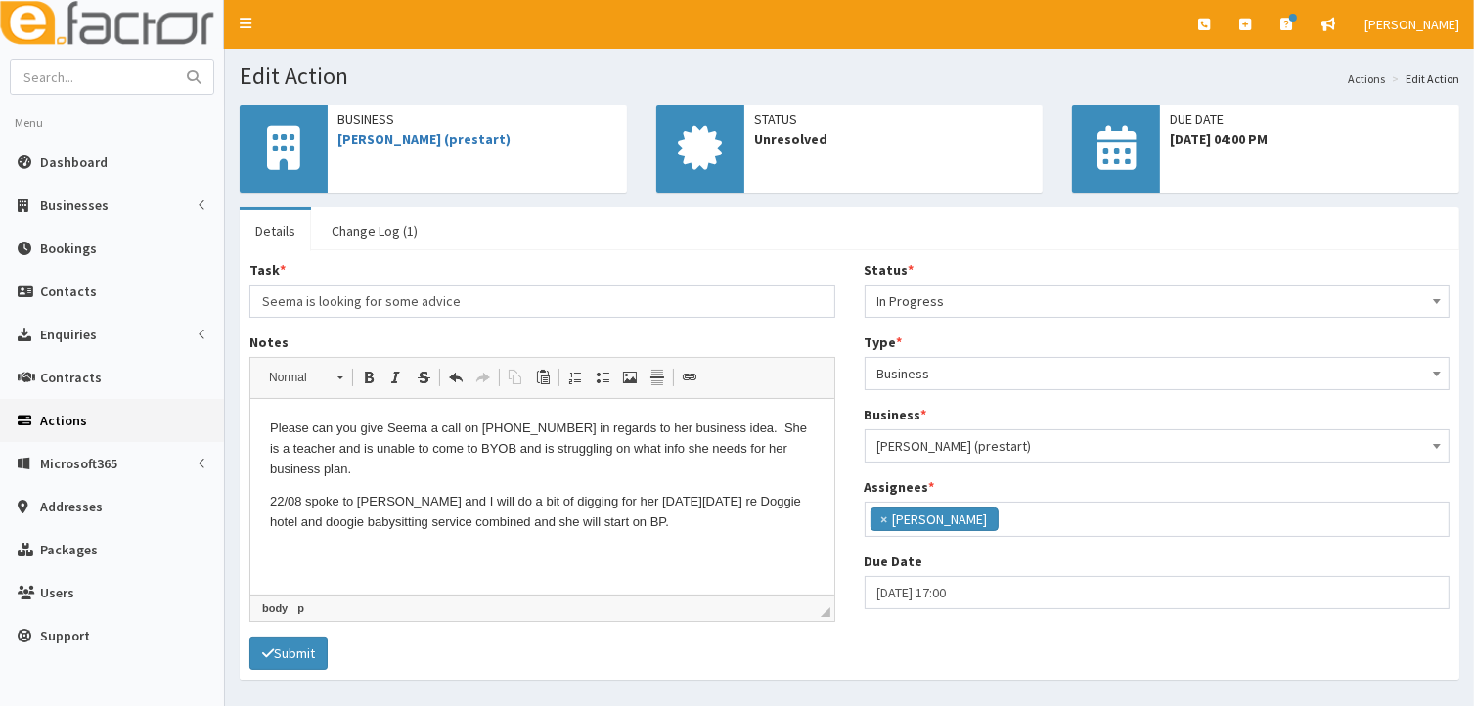
click at [617, 520] on p "22/08 spoke to Seema and I will do a bit of digging for her on Tuesday 26/08 re…" at bounding box center [541, 512] width 545 height 41
drag, startPoint x: 272, startPoint y: 500, endPoint x: 708, endPoint y: 554, distance: 439.5
click at [708, 554] on html "Please can you give Seema a call on 07927077326 in regards to her business idea…" at bounding box center [541, 486] width 584 height 174
copy p "22/08 spoke to Seema and I will do a bit of digging for her [DATE][DATE] re Dog…"
click at [289, 655] on button "Submit" at bounding box center [288, 653] width 78 height 33
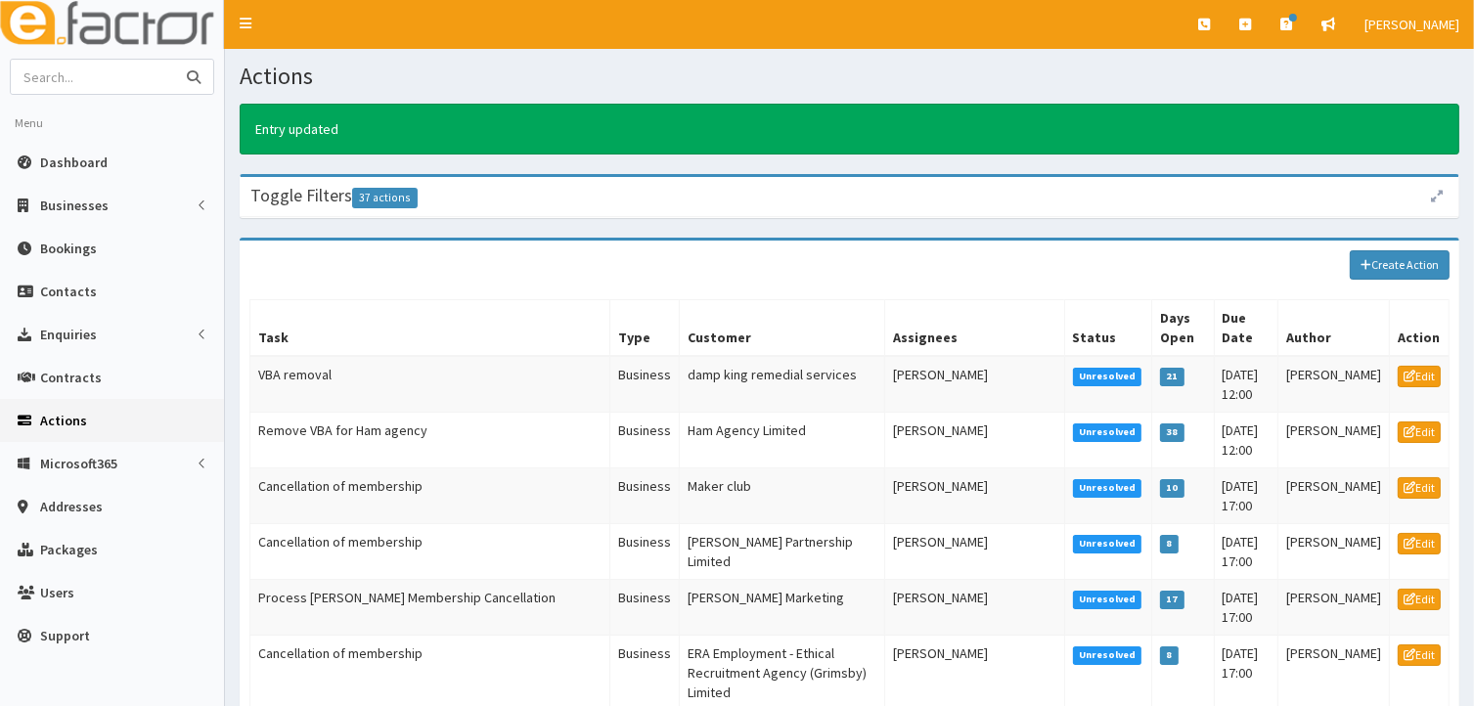
click at [71, 73] on input "text" at bounding box center [93, 77] width 164 height 34
type input "Seema"
click at [190, 75] on icon "submit" at bounding box center [194, 77] width 14 height 14
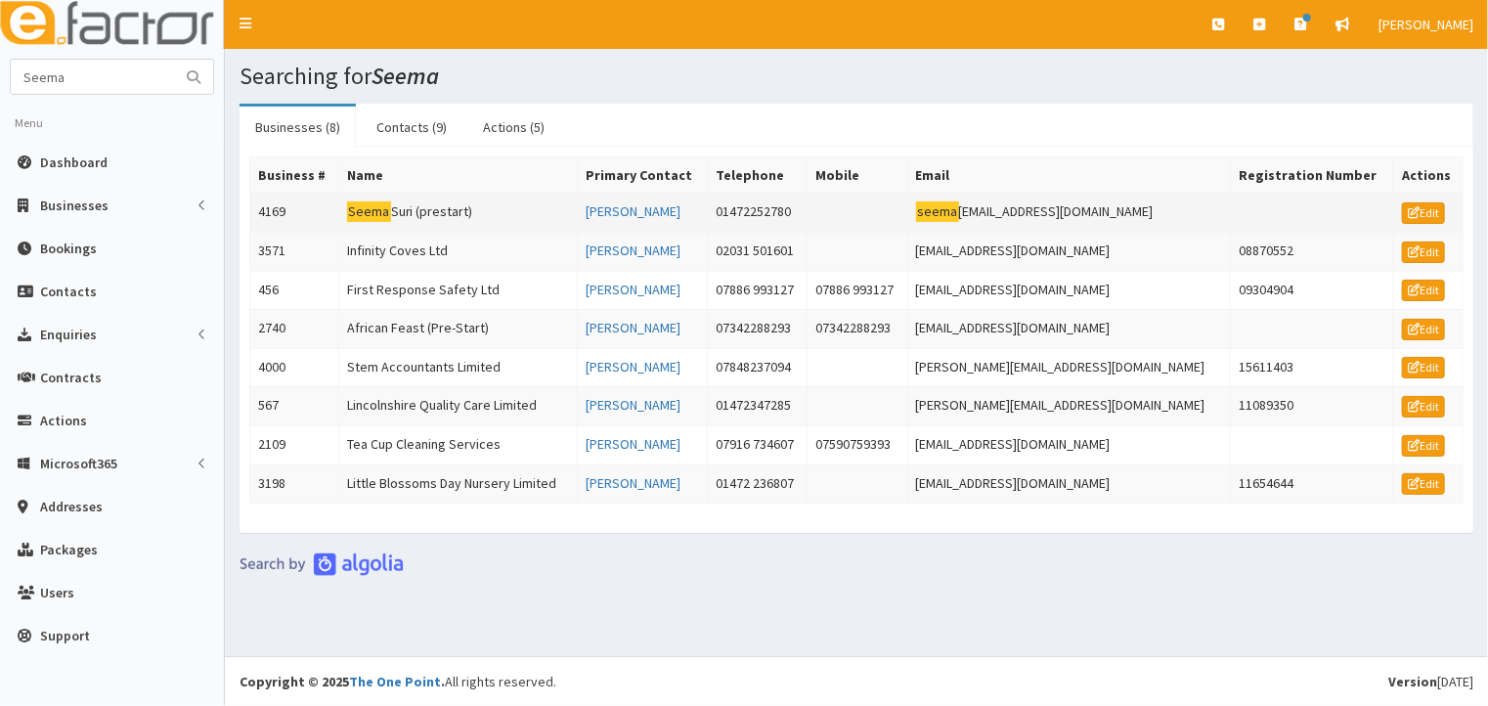
click at [370, 216] on mark "Seema" at bounding box center [369, 211] width 44 height 21
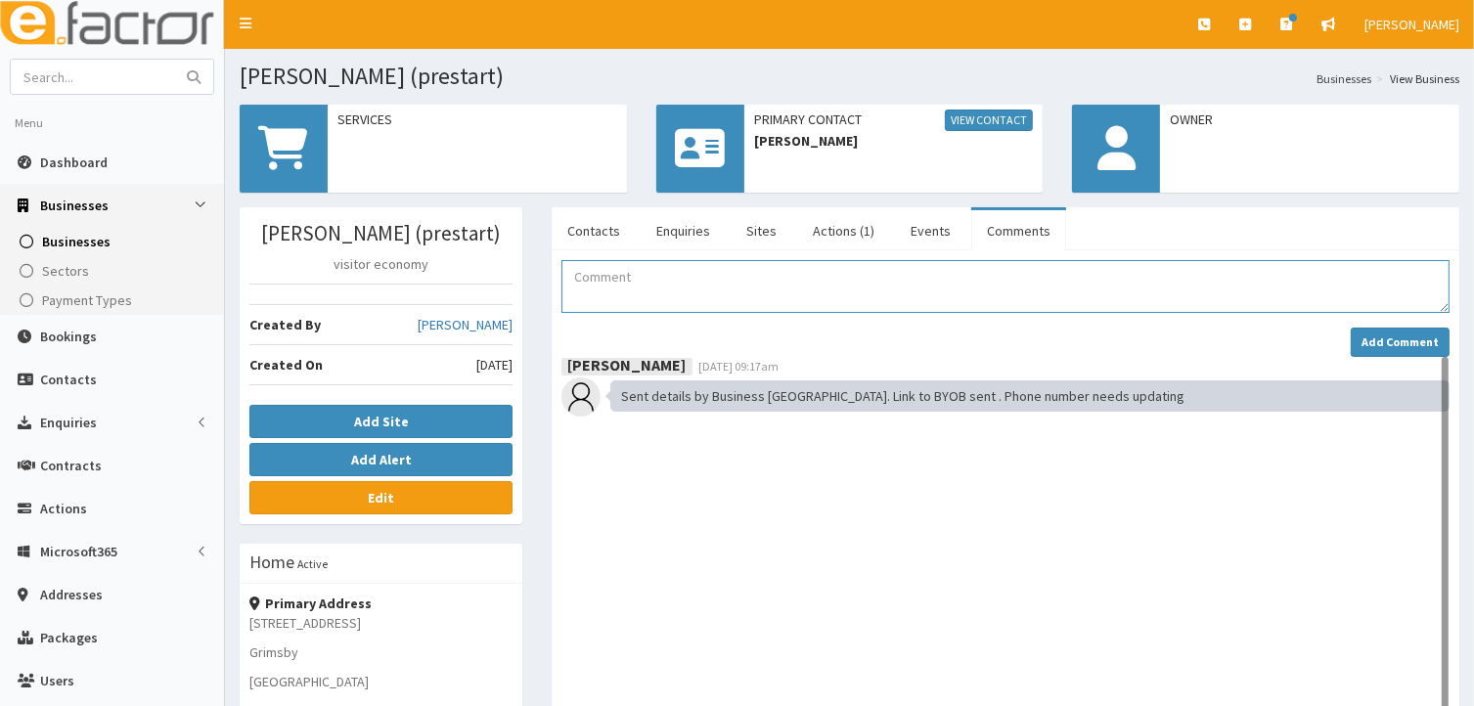
click at [574, 283] on textarea "Comment" at bounding box center [1005, 286] width 888 height 53
paste textarea "22/08 spoke to Seema and I will do a bit of digging for her [DATE][DATE] re Dog…"
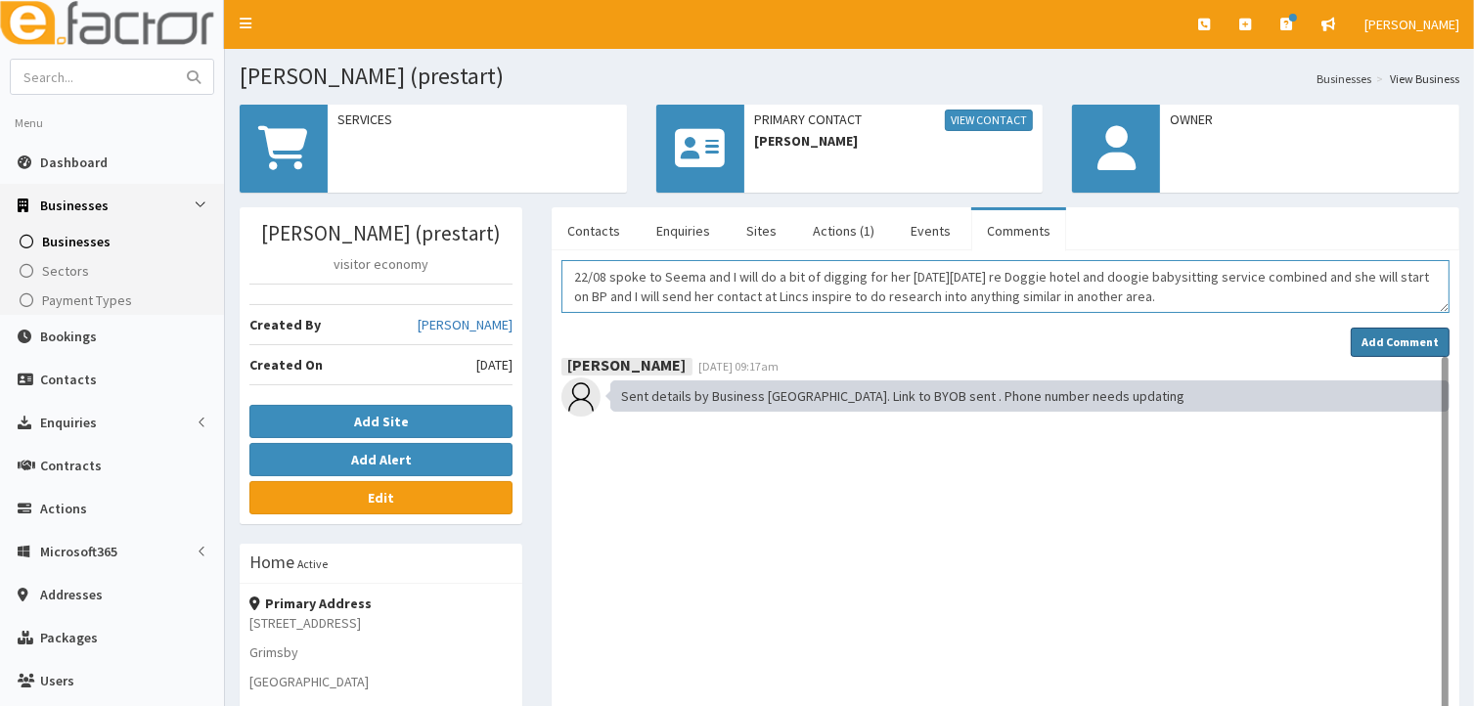
type textarea "22/08 spoke to Seema and I will do a bit of digging for her [DATE][DATE] re Dog…"
click at [1385, 337] on strong "Add Comment" at bounding box center [1399, 341] width 77 height 15
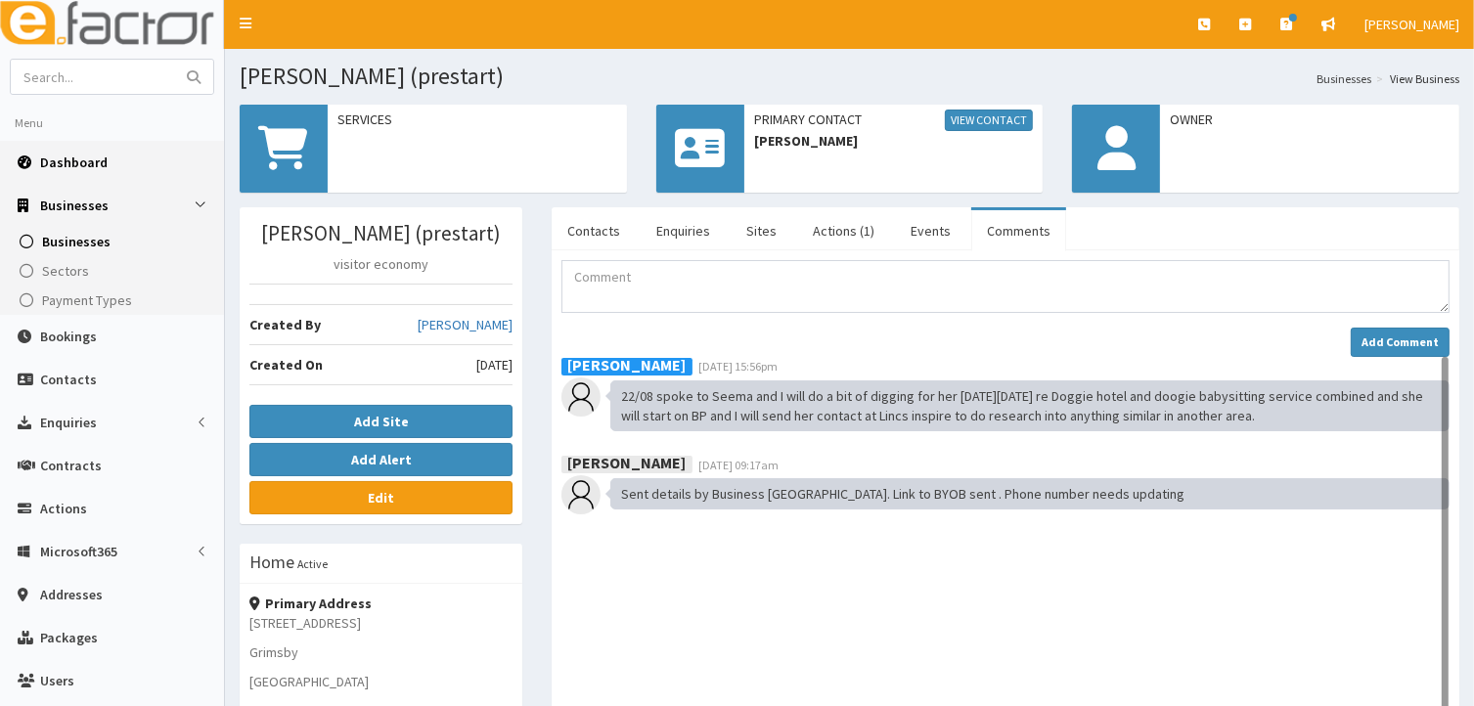
click at [47, 161] on span "Dashboard" at bounding box center [73, 163] width 67 height 18
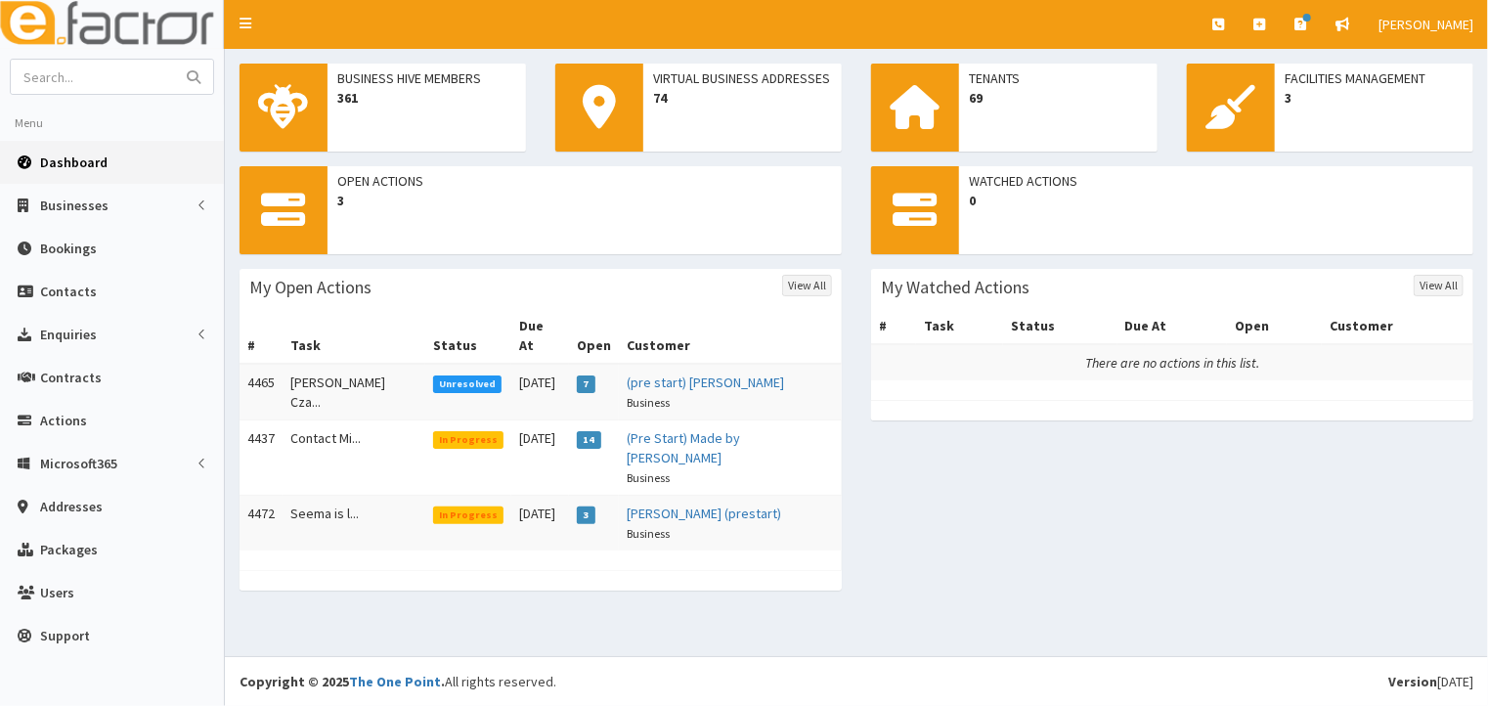
click at [437, 375] on span "Unresolved" at bounding box center [467, 384] width 69 height 18
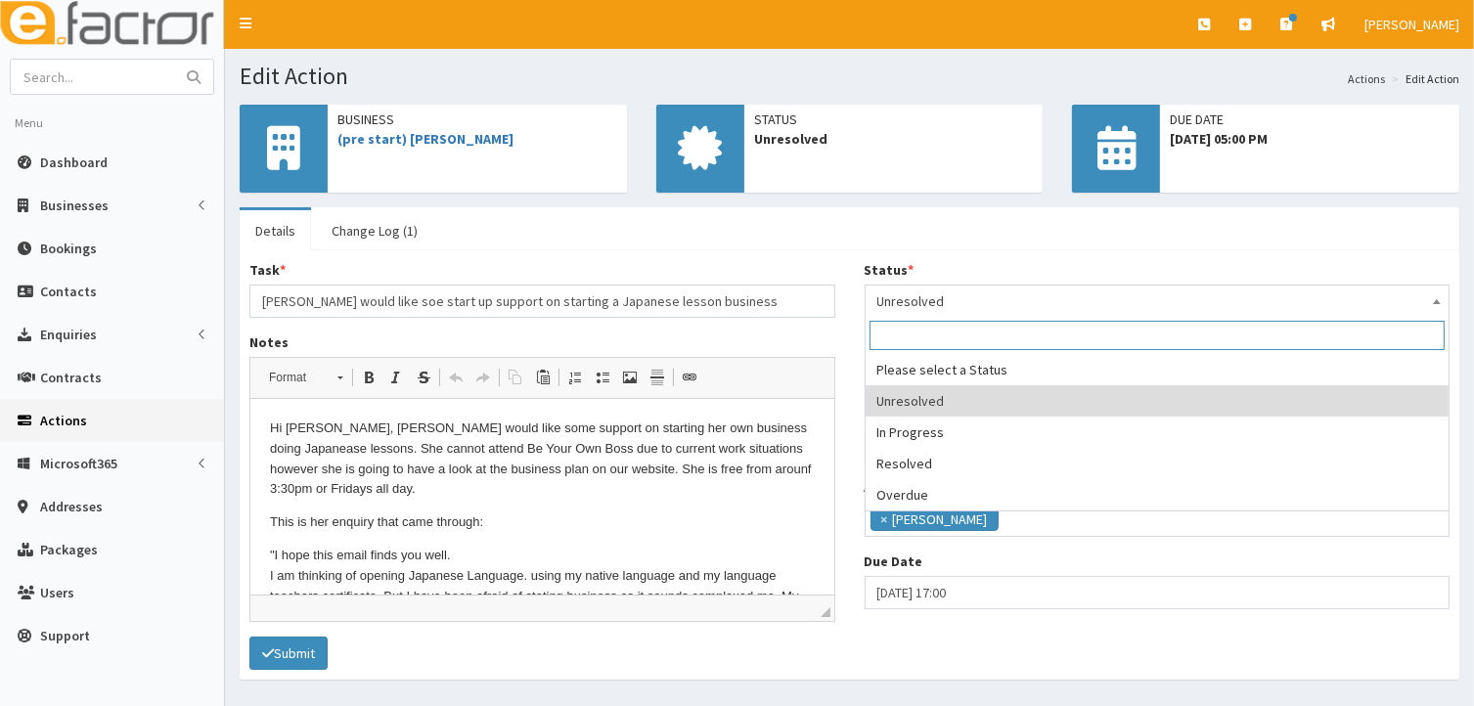
click at [1433, 301] on b at bounding box center [1437, 301] width 8 height 5
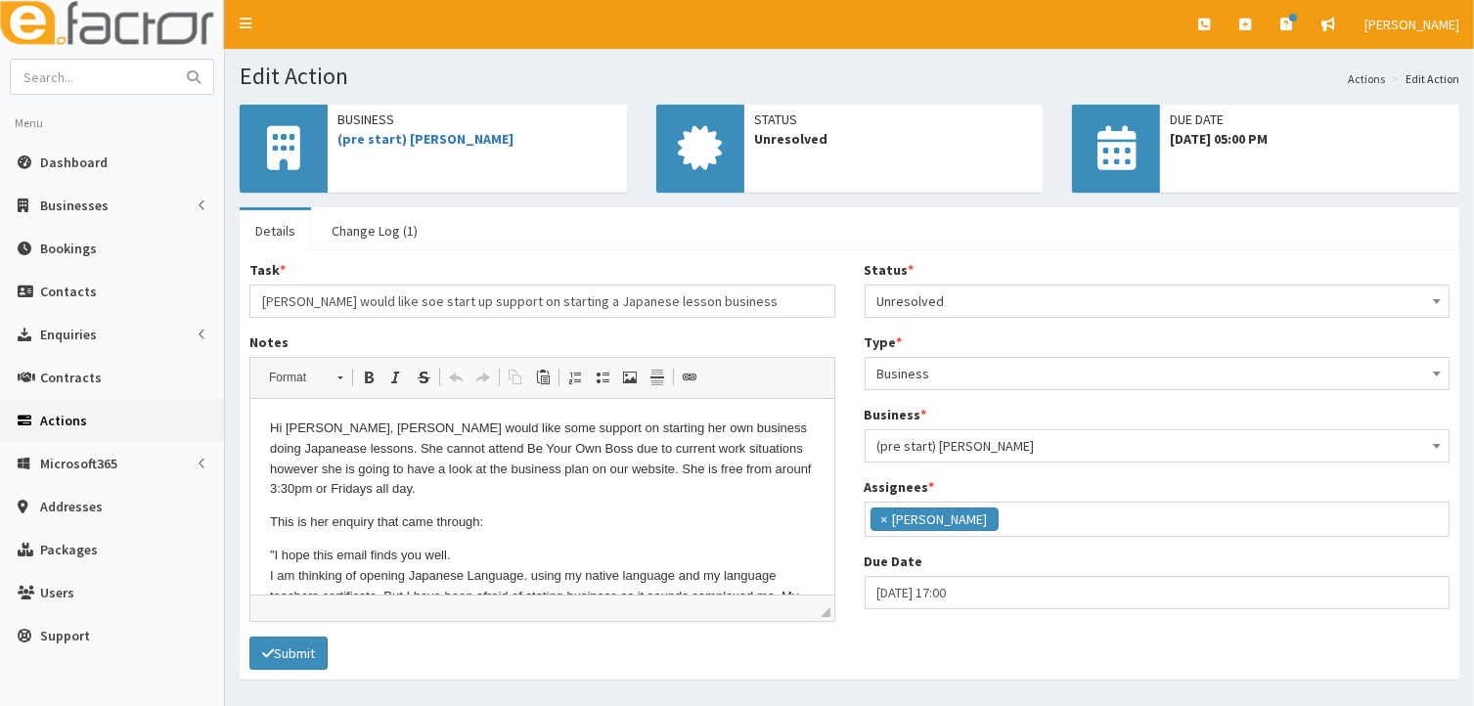
click at [736, 243] on ul "Details Change Log (1)" at bounding box center [849, 228] width 1219 height 43
select select "17"
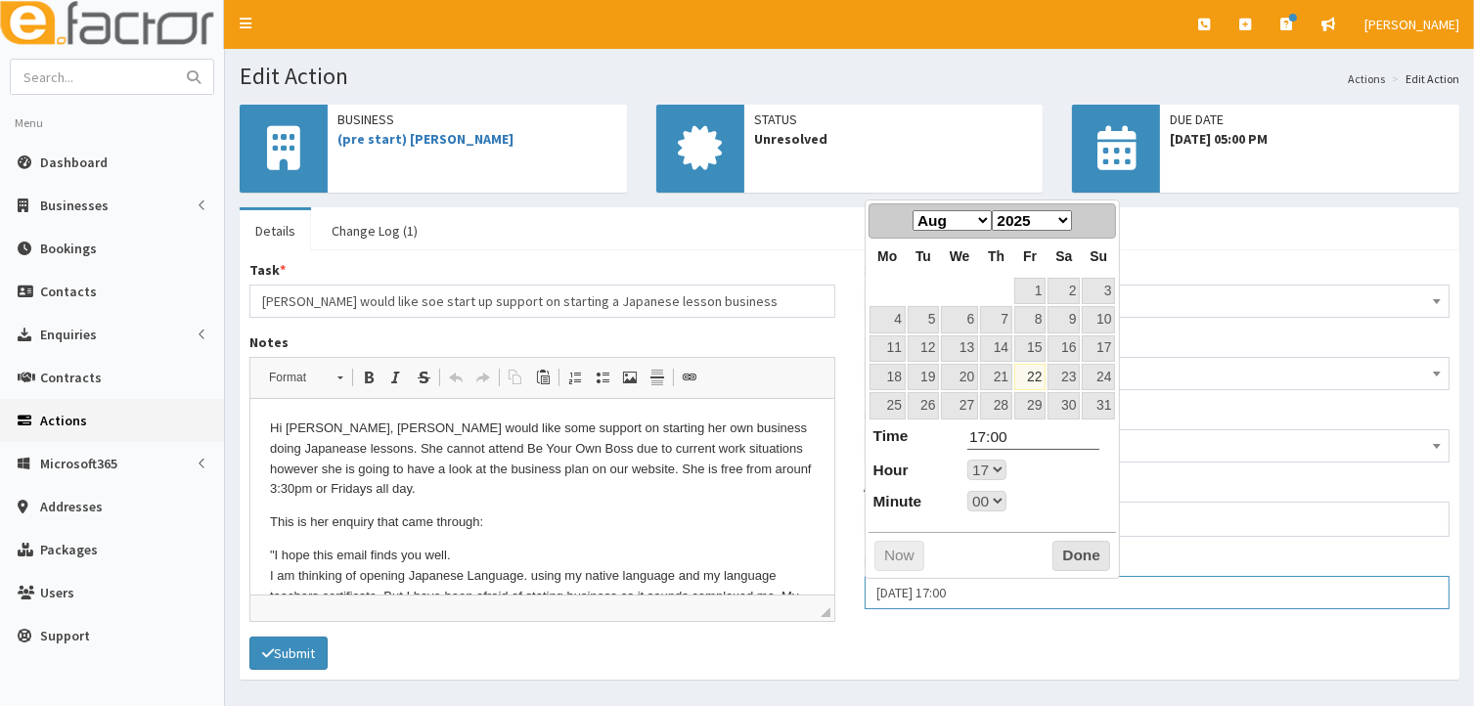
drag, startPoint x: 876, startPoint y: 590, endPoint x: 1043, endPoint y: 588, distance: 167.2
click at [1043, 588] on input "[DATE] 17:00" at bounding box center [1157, 592] width 586 height 33
click at [920, 402] on link "26" at bounding box center [922, 405] width 31 height 26
type input "26-08-2025 17:00"
select select "17"
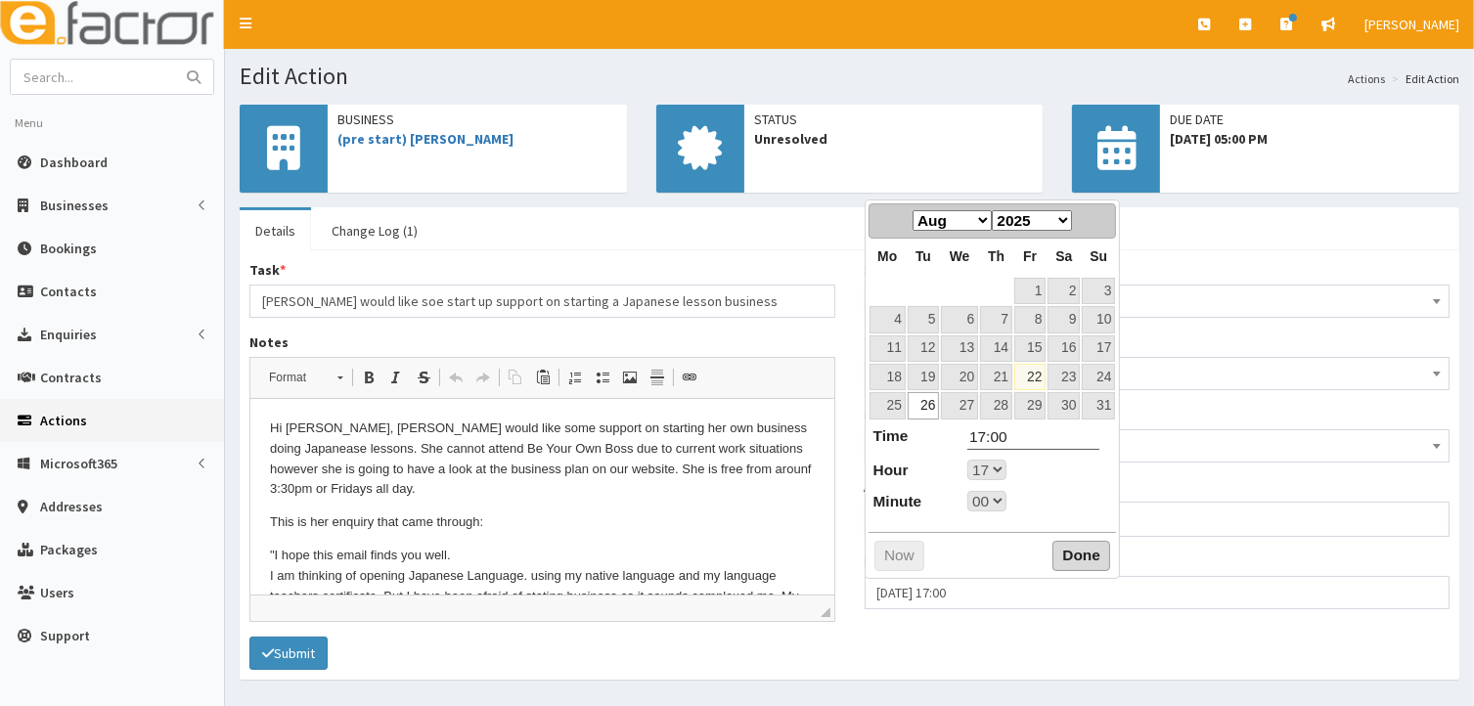
click at [1074, 551] on button "Done" at bounding box center [1081, 556] width 58 height 31
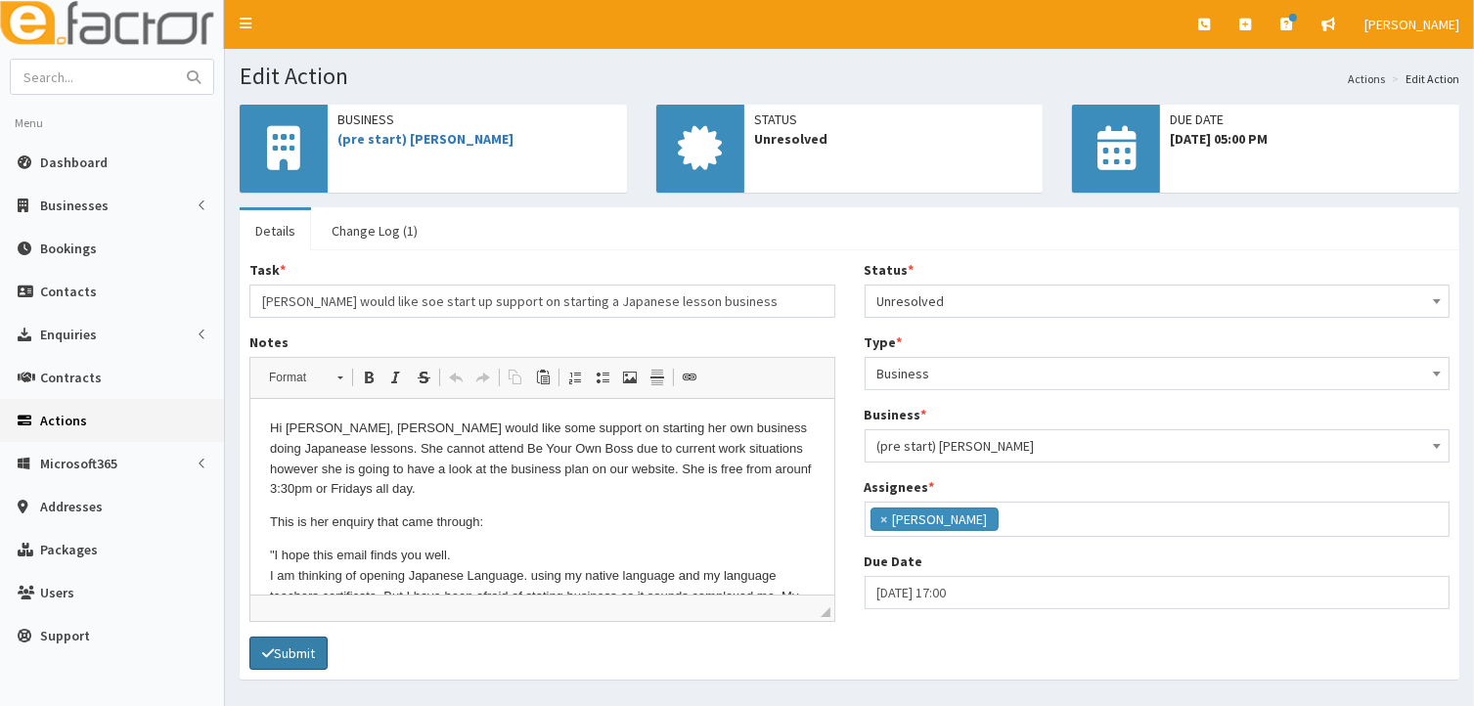
click at [288, 650] on button "Submit" at bounding box center [288, 653] width 78 height 33
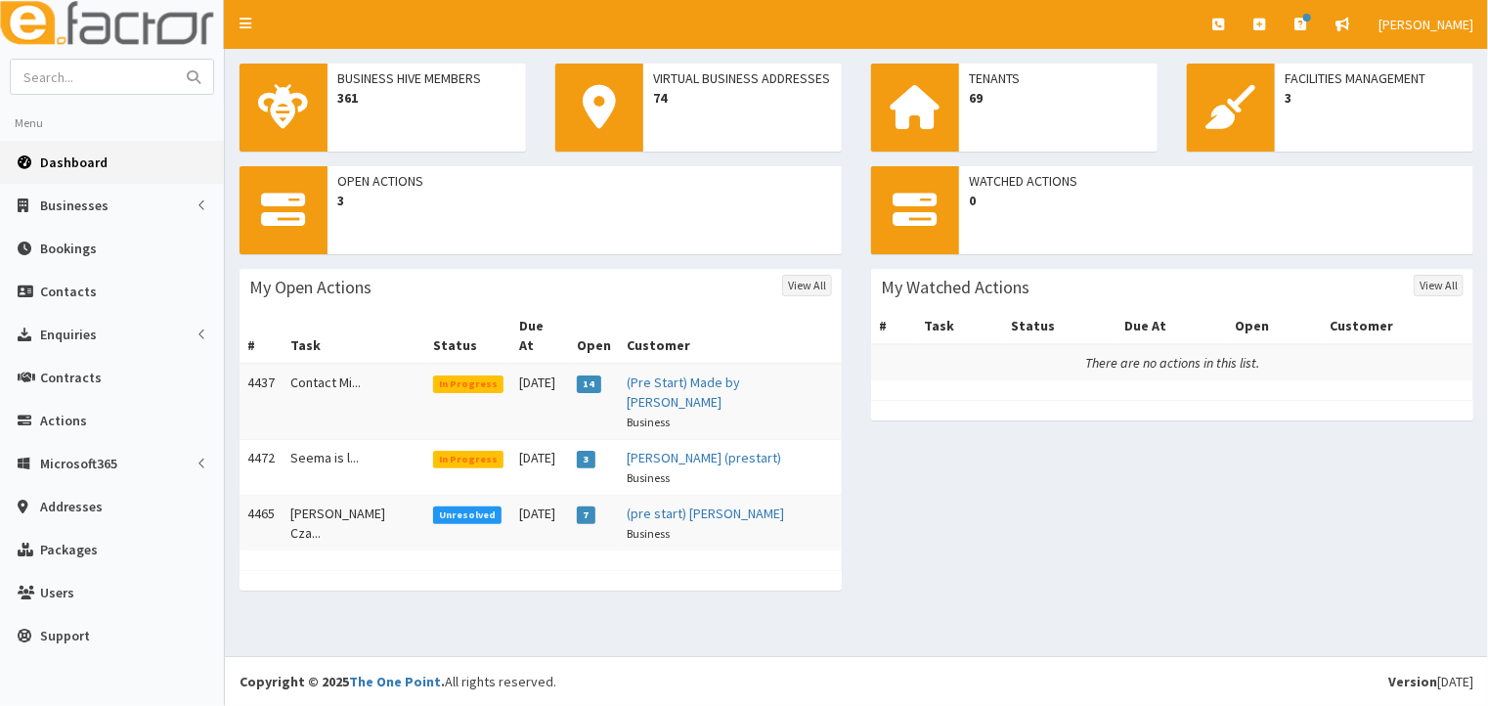
click at [433, 375] on span "In Progress" at bounding box center [468, 384] width 71 height 18
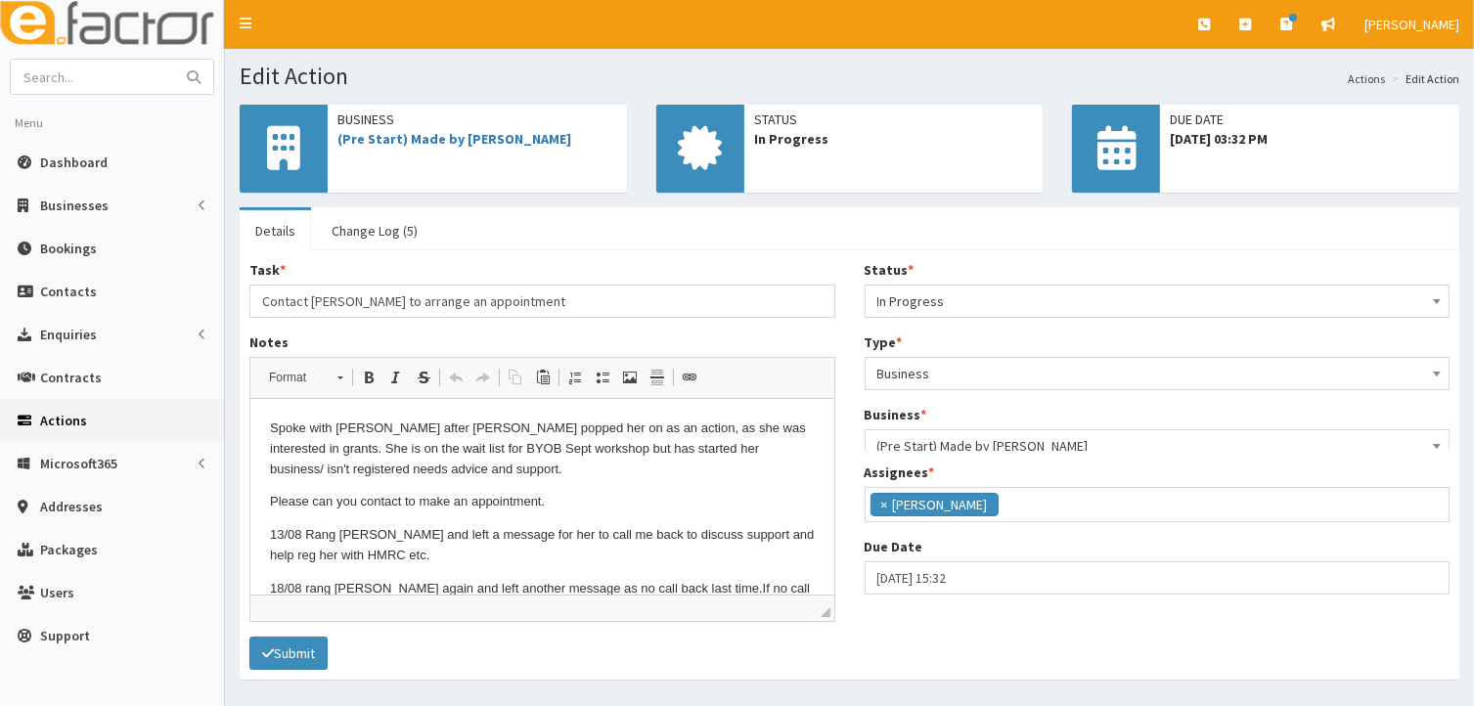
scroll to position [48, 0]
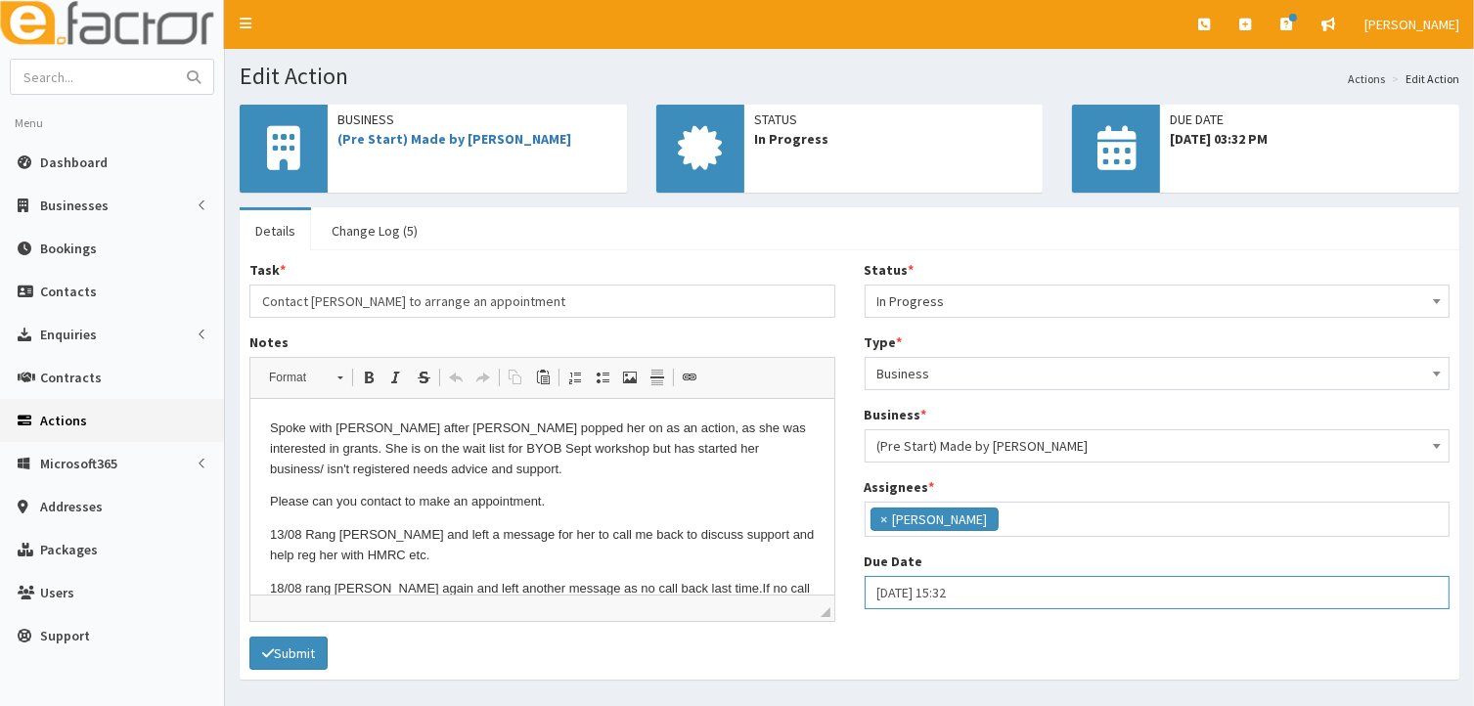
select select "15"
select select "32"
click at [882, 591] on input "23-08-2025 15:32" at bounding box center [1157, 592] width 586 height 33
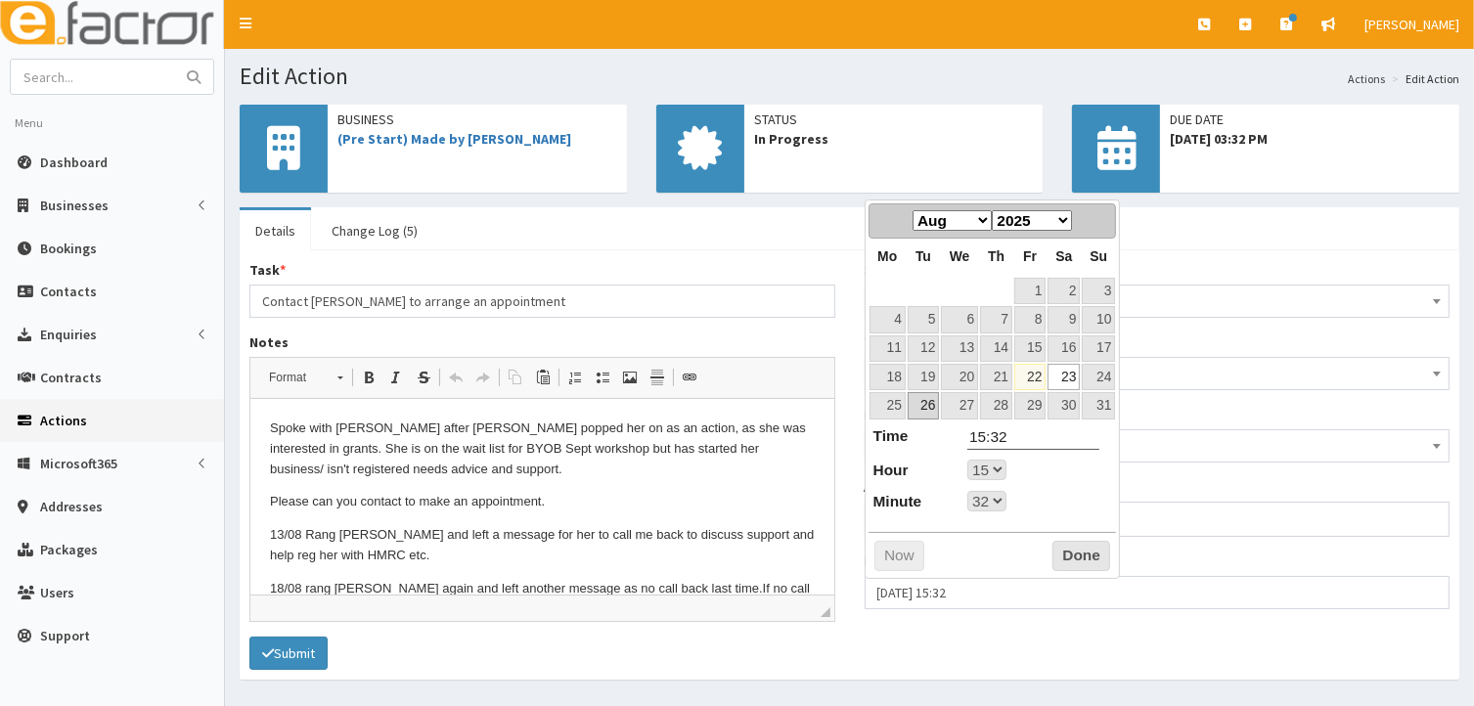
click at [925, 408] on link "26" at bounding box center [922, 405] width 31 height 26
type input "26-08-2025 15:32"
select select "15"
select select "32"
click at [997, 466] on select "00 01 02 03 04 05 06 07 08 09 10 11 12 13 14 15 16 17 18 19 20 21 22 23" at bounding box center [986, 470] width 39 height 21
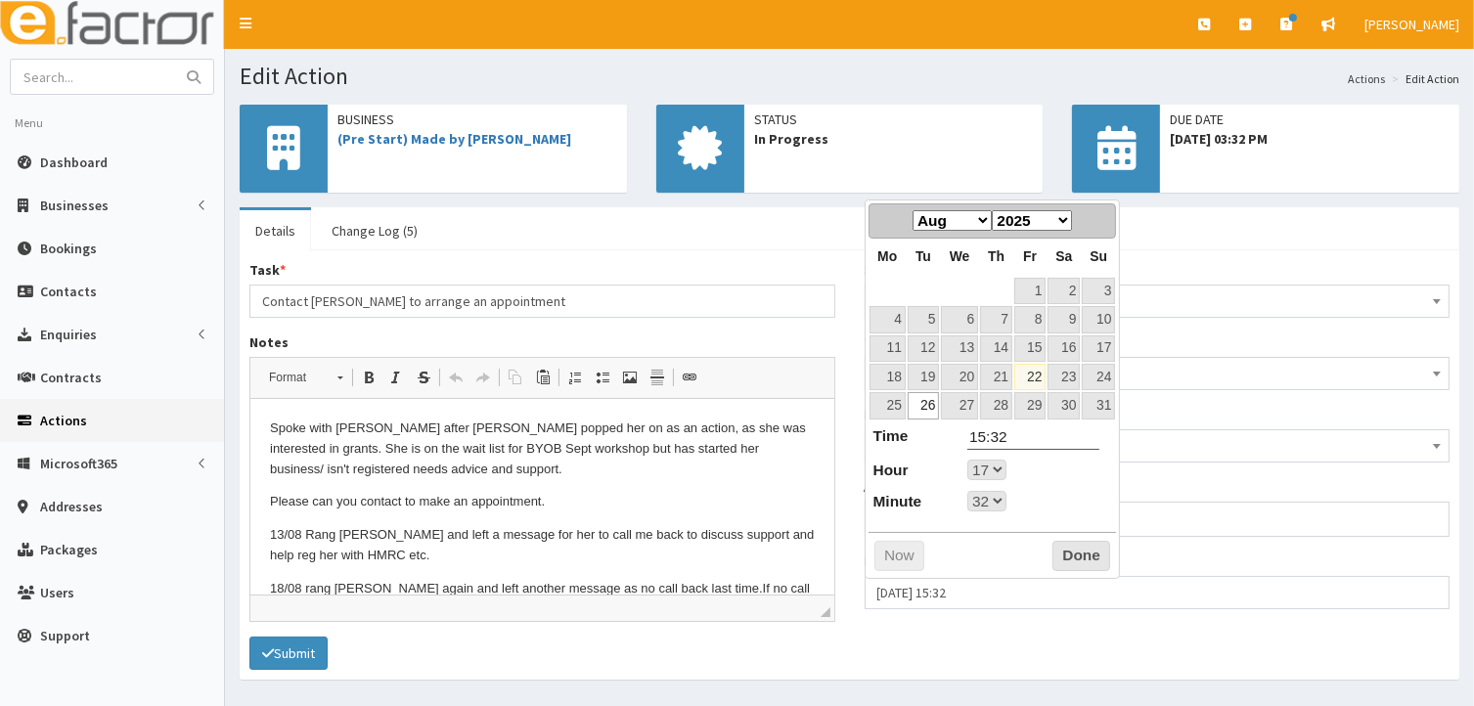
type input "26-08-2025 17:32"
type input "17:32"
select select "17"
select select "32"
click at [992, 498] on select "00 01 02 03 04 05 06 07 08 09 10 11 12 13 14 15 16 17 18 19 20 21 22 23 24 25 2…" at bounding box center [986, 501] width 39 height 21
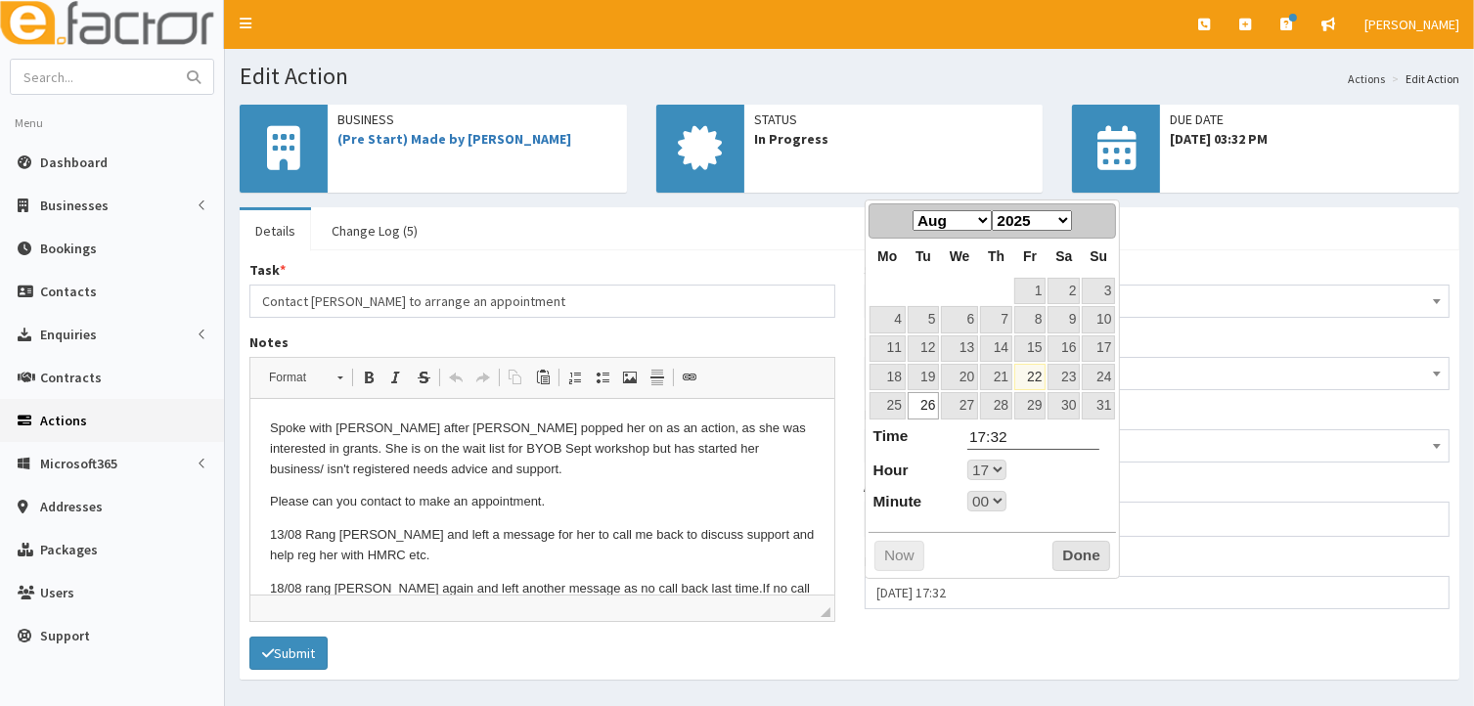
type input "26-08-2025 17:00"
type input "17:00"
select select "17"
click at [1079, 558] on button "Done" at bounding box center [1081, 556] width 58 height 31
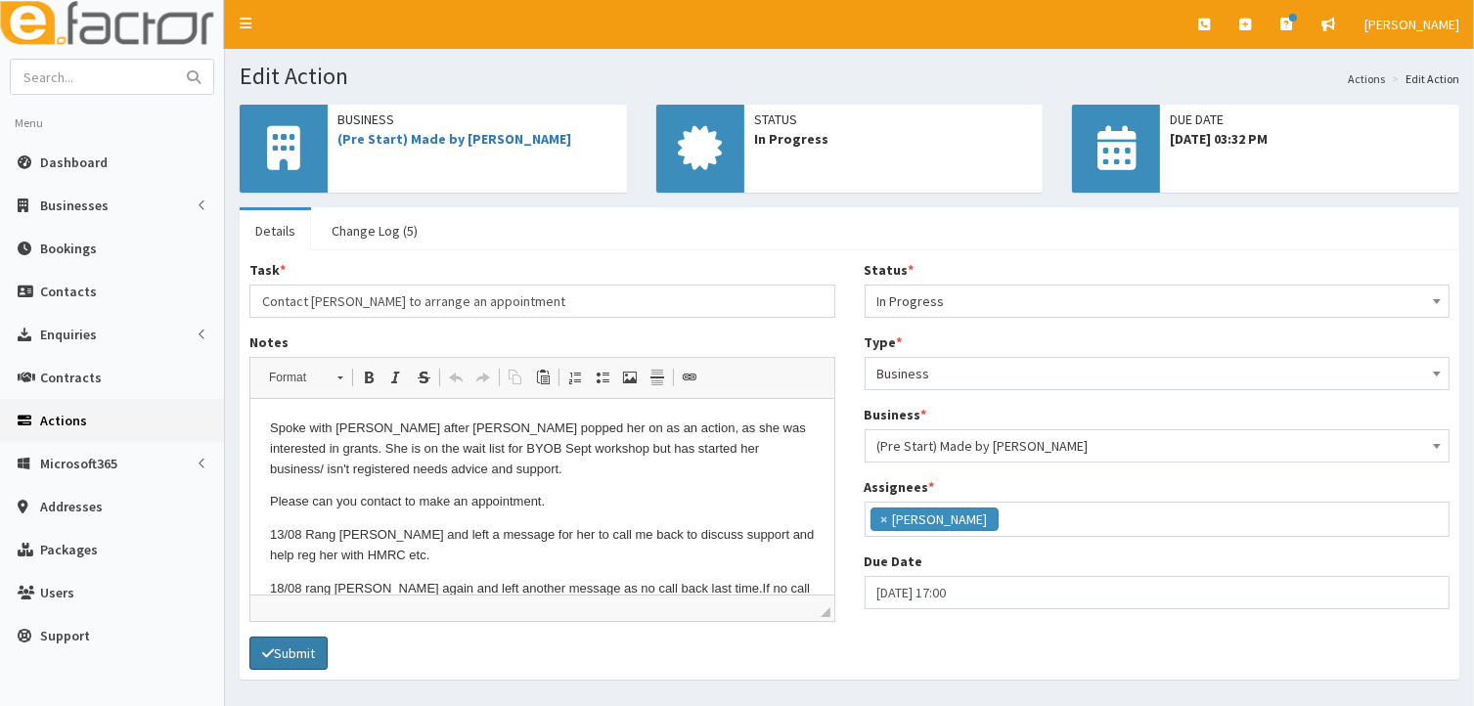
click at [297, 650] on button "Submit" at bounding box center [288, 653] width 78 height 33
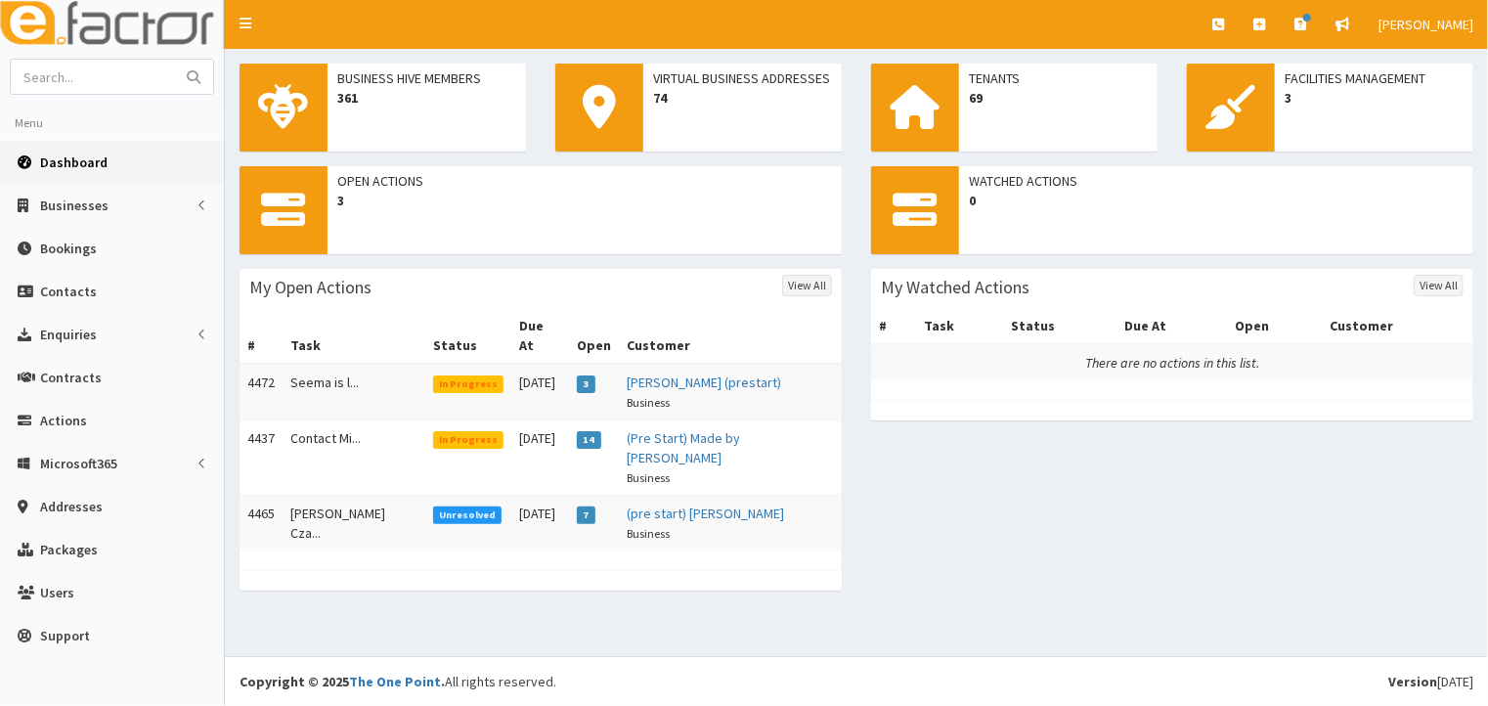
click at [433, 375] on span "In Progress" at bounding box center [468, 384] width 71 height 18
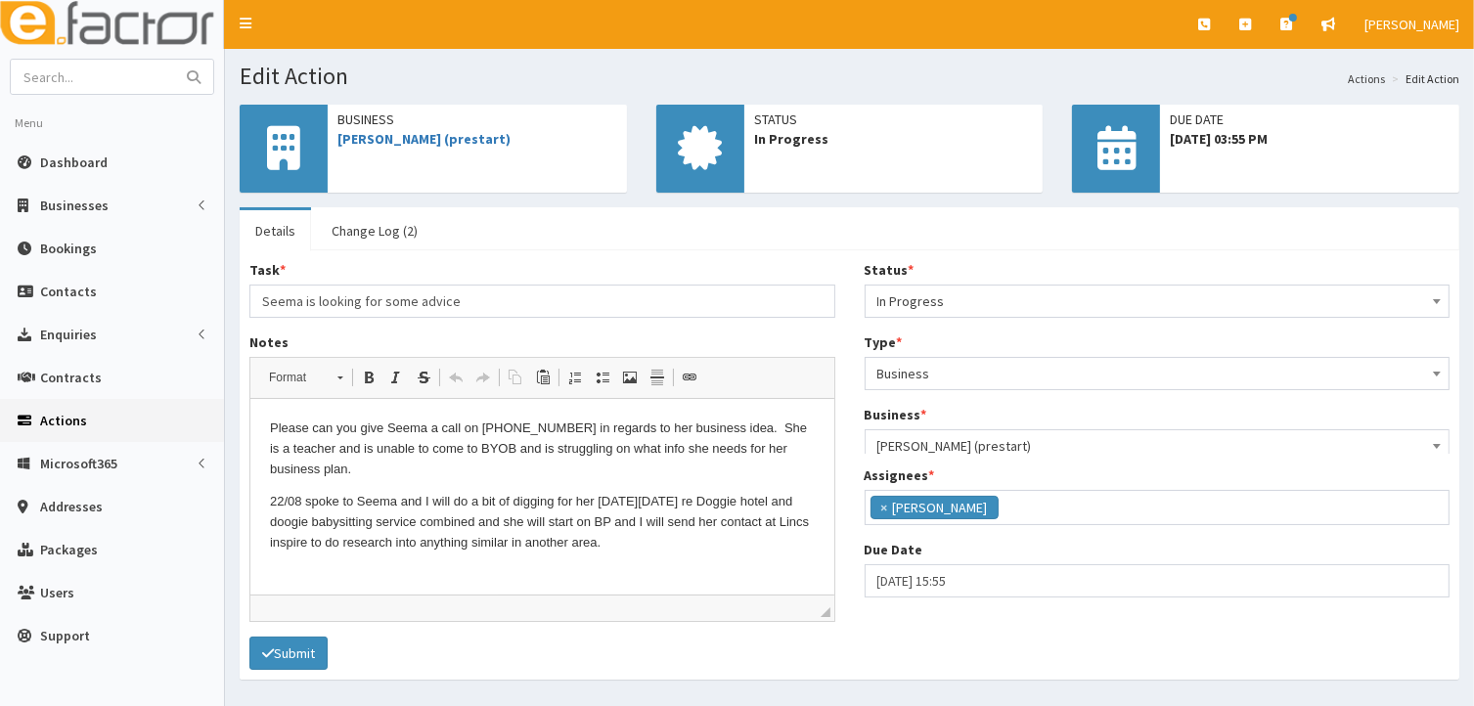
scroll to position [48, 0]
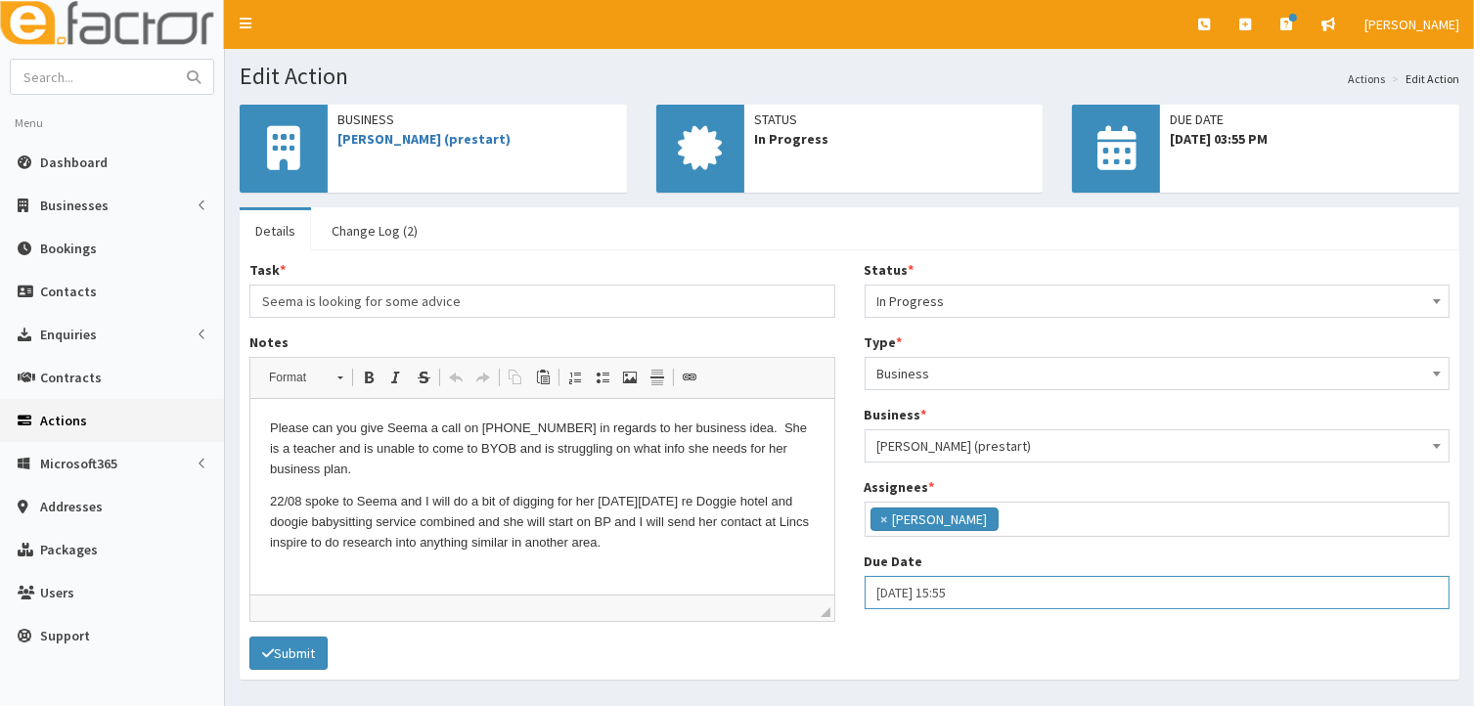
click at [901, 592] on input "23-08-2025 15:55" at bounding box center [1157, 592] width 586 height 33
select select "15"
select select "55"
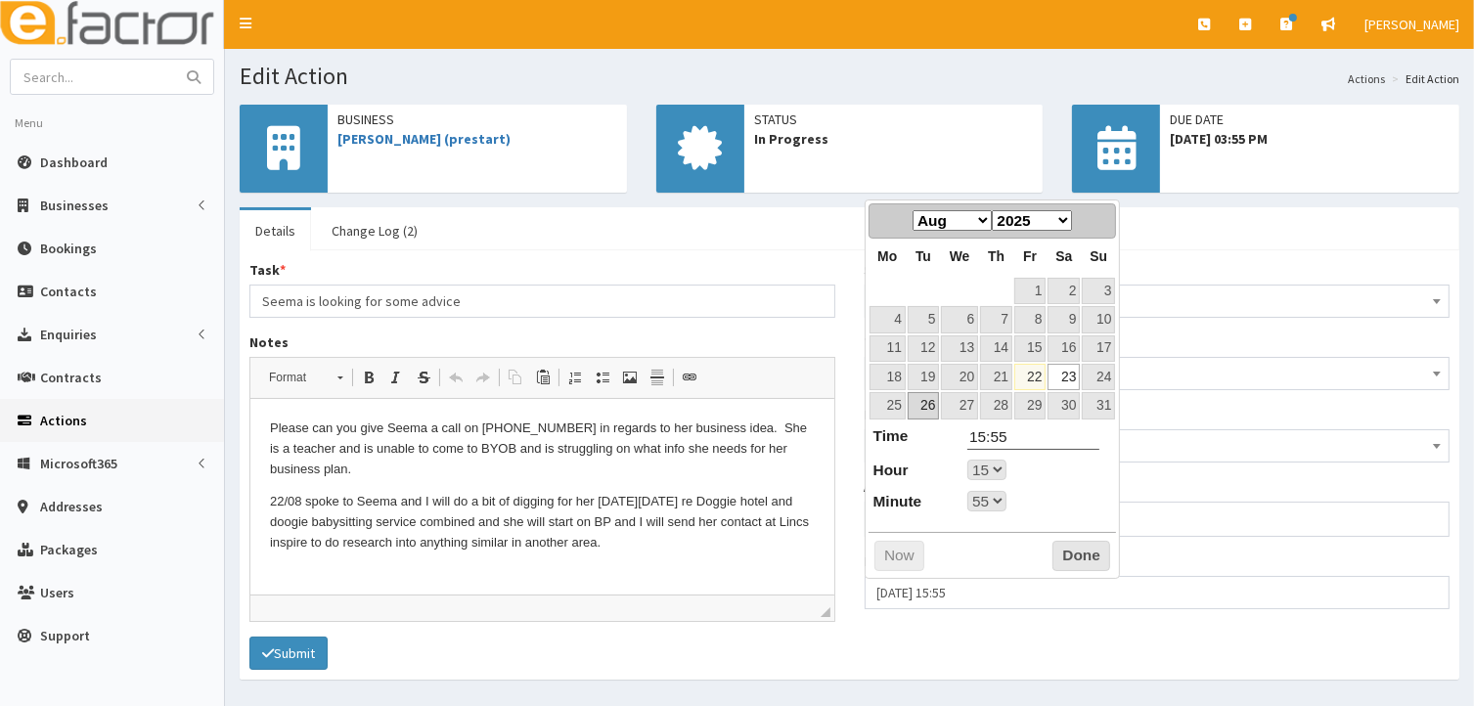
click at [931, 404] on link "26" at bounding box center [922, 405] width 31 height 26
type input "26-08-2025 15:55"
select select "15"
select select "55"
click at [998, 469] on select "00 01 02 03 04 05 06 07 08 09 10 11 12 13 14 15 16 17 18 19 20 21 22 23" at bounding box center [986, 470] width 39 height 21
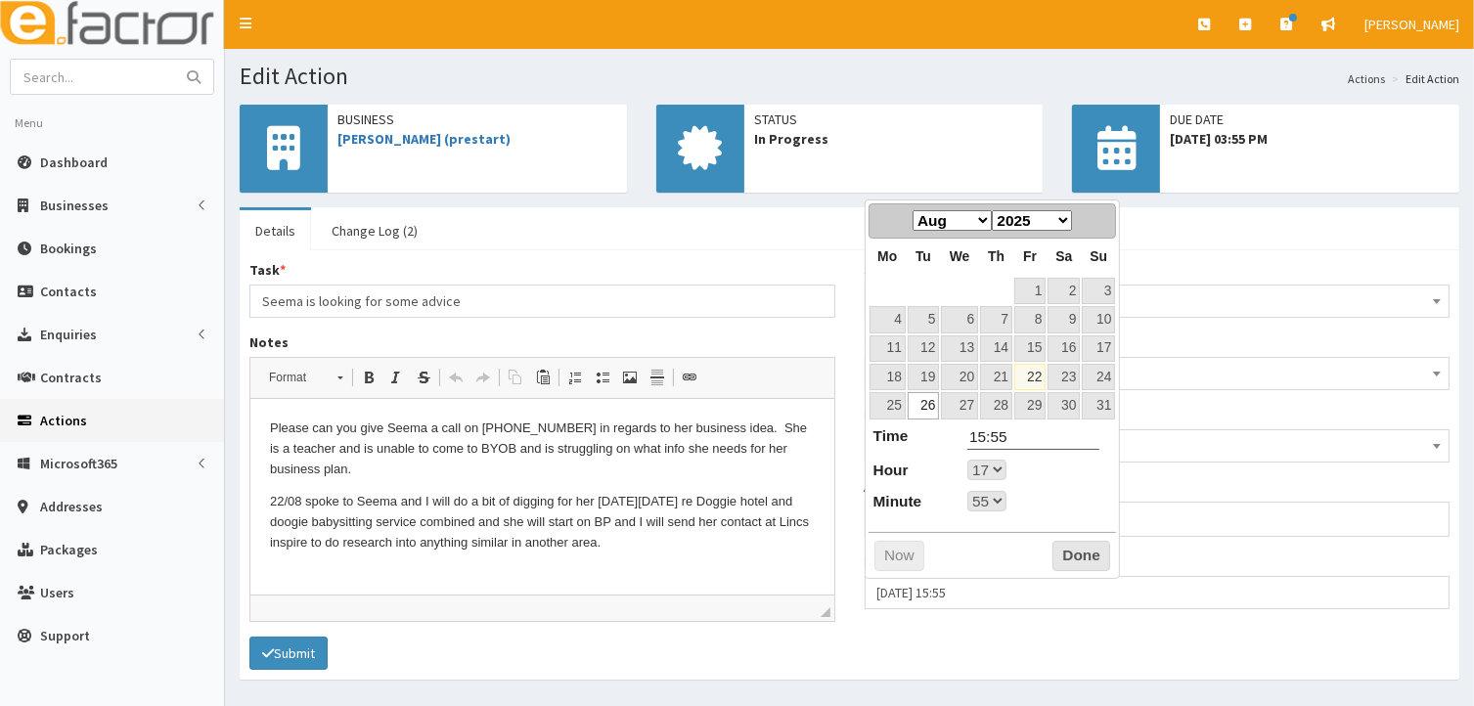
type input "26-08-2025 17:55"
type input "17:55"
select select "17"
select select "55"
click at [999, 499] on select "00 01 02 03 04 05 06 07 08 09 10 11 12 13 14 15 16 17 18 19 20 21 22 23 24 25 2…" at bounding box center [986, 501] width 39 height 21
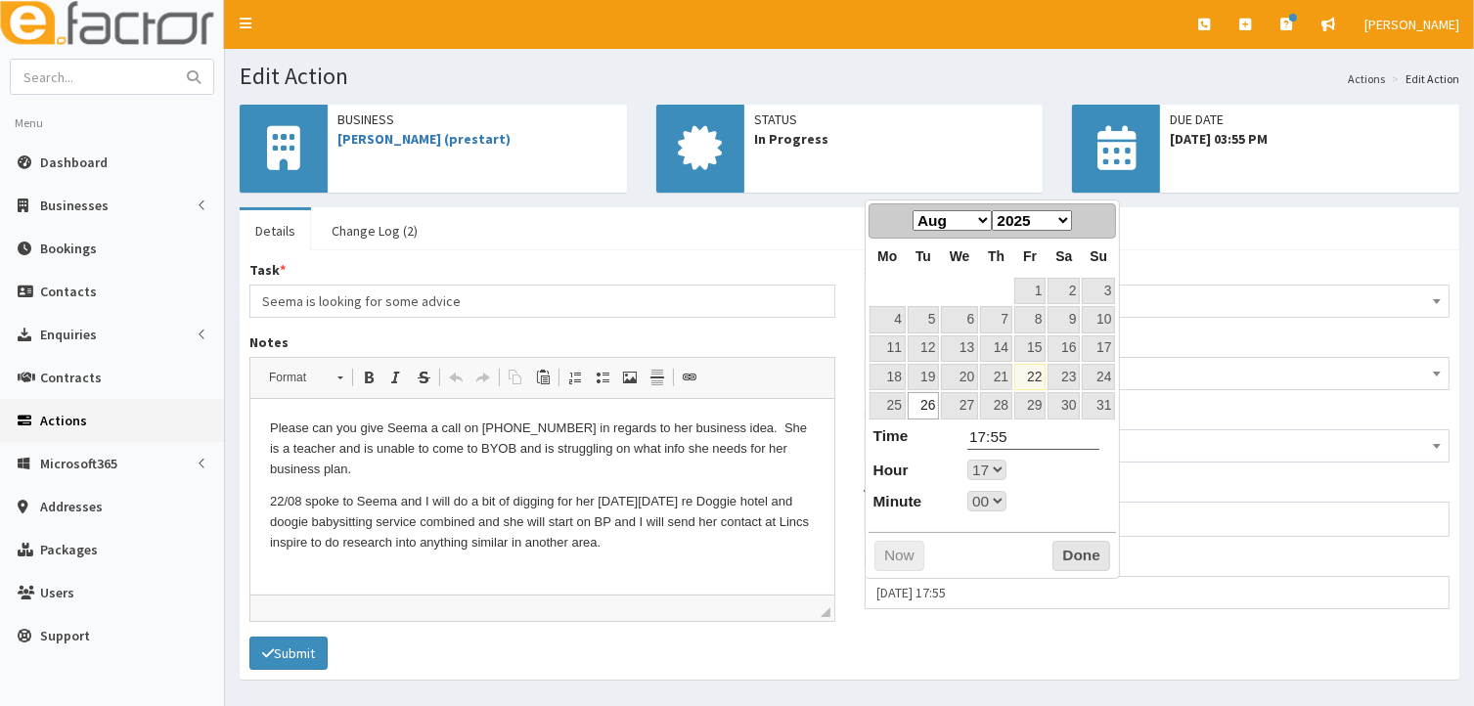
type input "26-08-2025 17:00"
type input "17:00"
select select "17"
click at [1080, 551] on button "Done" at bounding box center [1081, 556] width 58 height 31
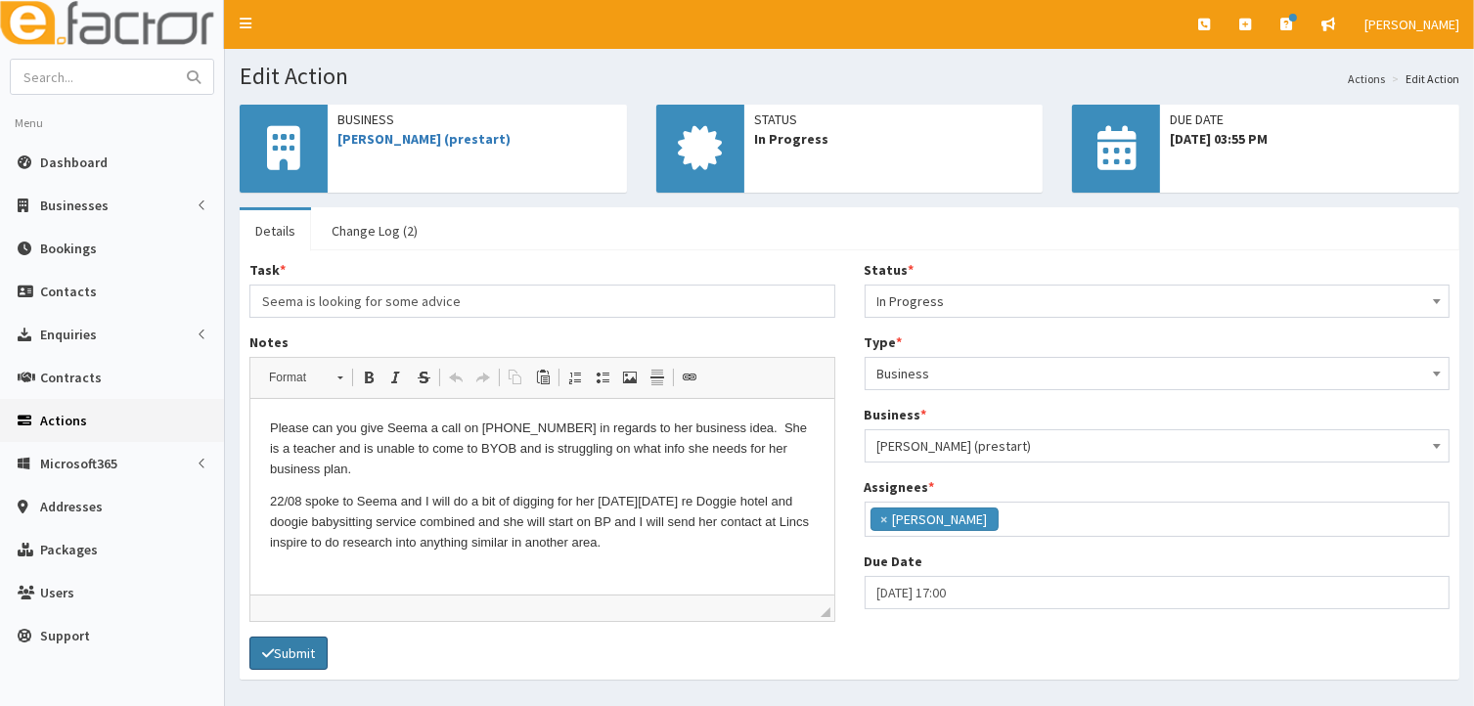
click at [313, 653] on button "Submit" at bounding box center [288, 653] width 78 height 33
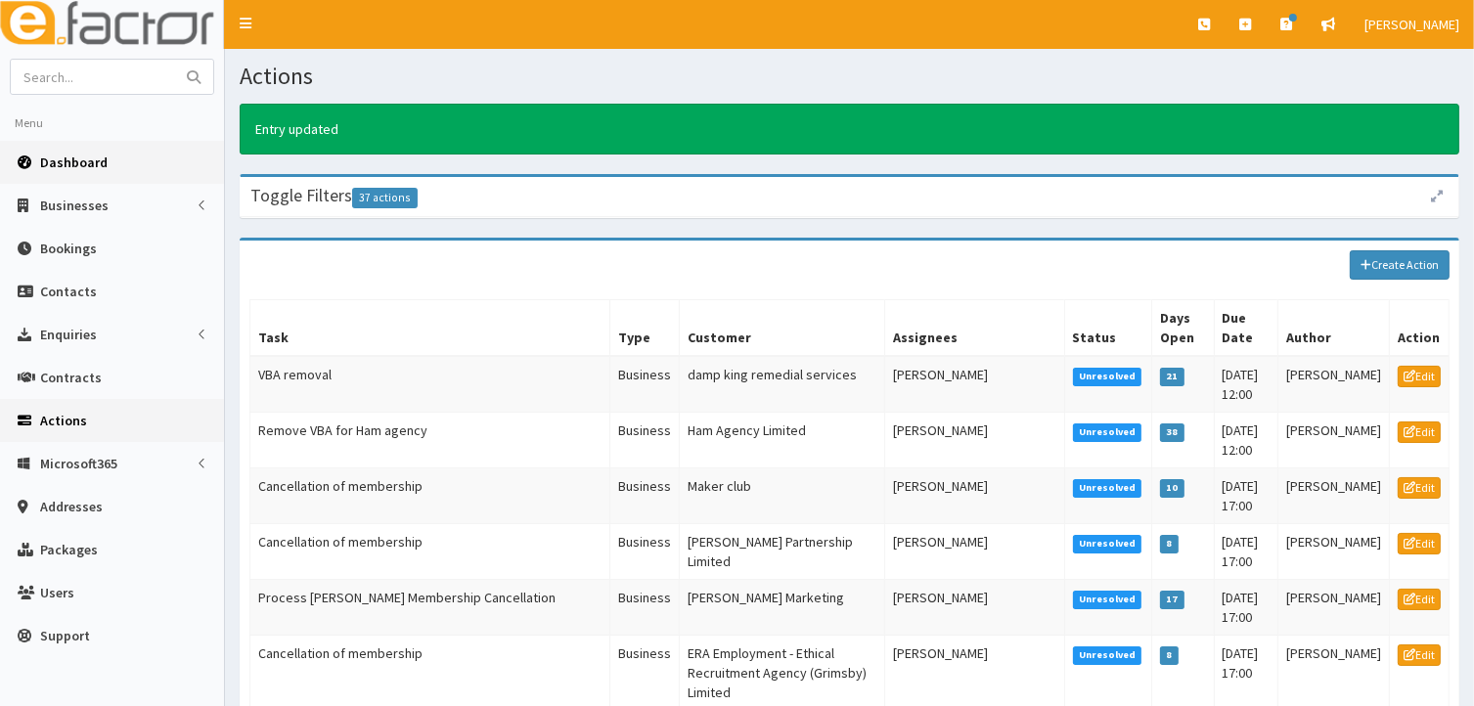
click at [97, 159] on span "Dashboard" at bounding box center [73, 163] width 67 height 18
